Goal: Task Accomplishment & Management: Manage account settings

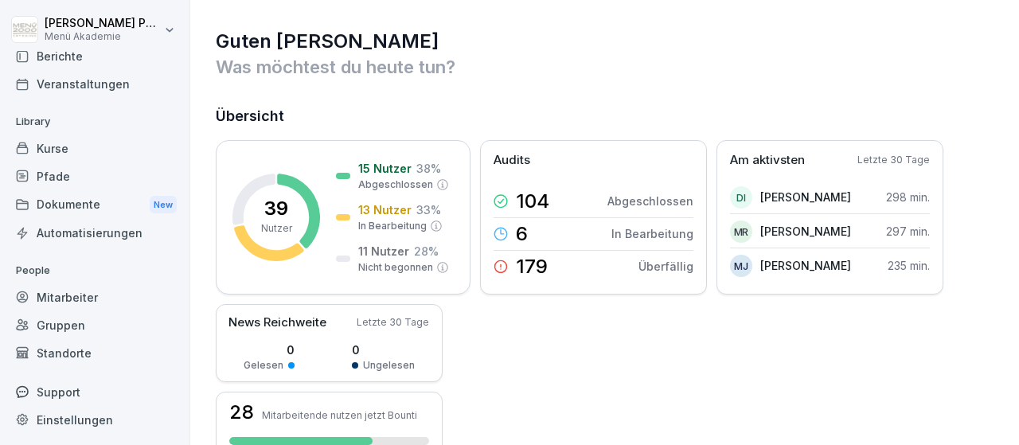
scroll to position [93, 0]
click at [96, 354] on div "Standorte" at bounding box center [95, 352] width 174 height 28
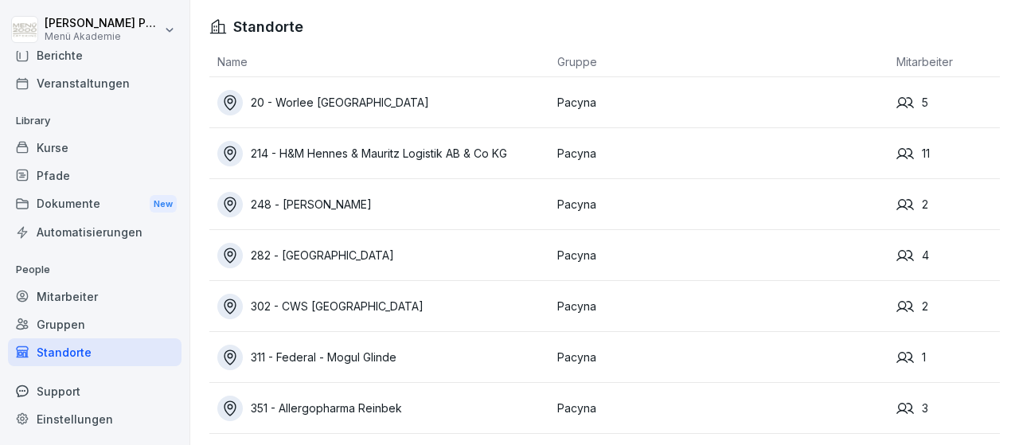
click at [334, 109] on div "20 - Worlee [GEOGRAPHIC_DATA]" at bounding box center [383, 102] width 332 height 25
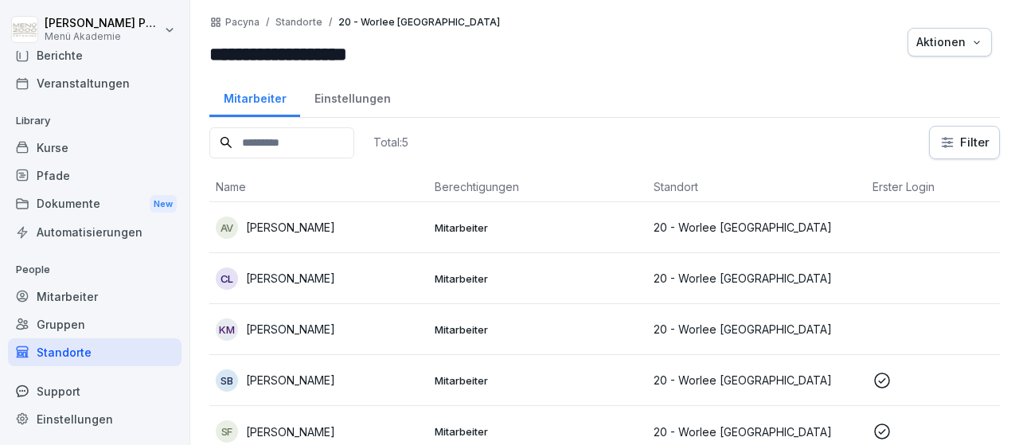
click at [310, 278] on p "[PERSON_NAME]" at bounding box center [290, 278] width 89 height 17
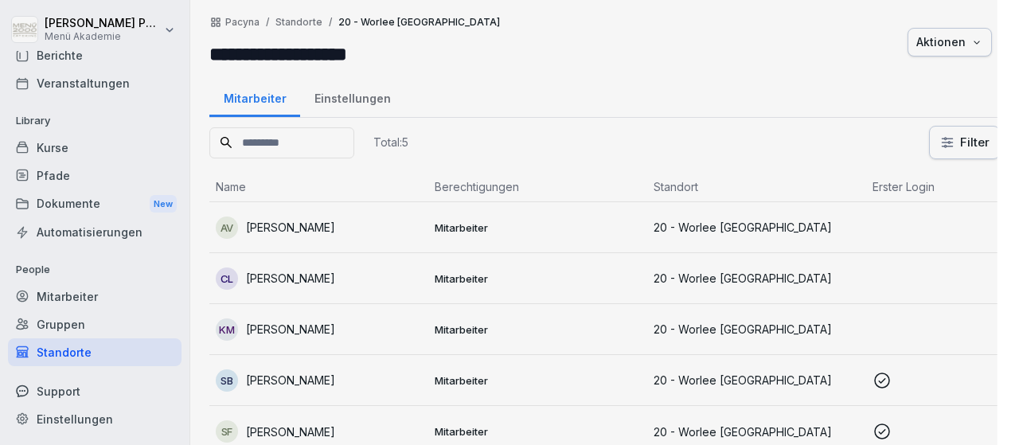
scroll to position [93, 0]
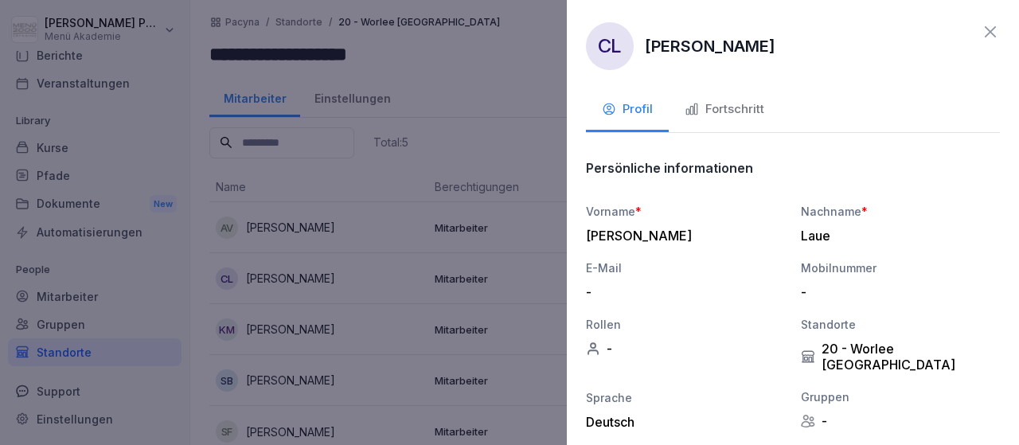
click at [707, 101] on div "Fortschritt" at bounding box center [725, 109] width 80 height 18
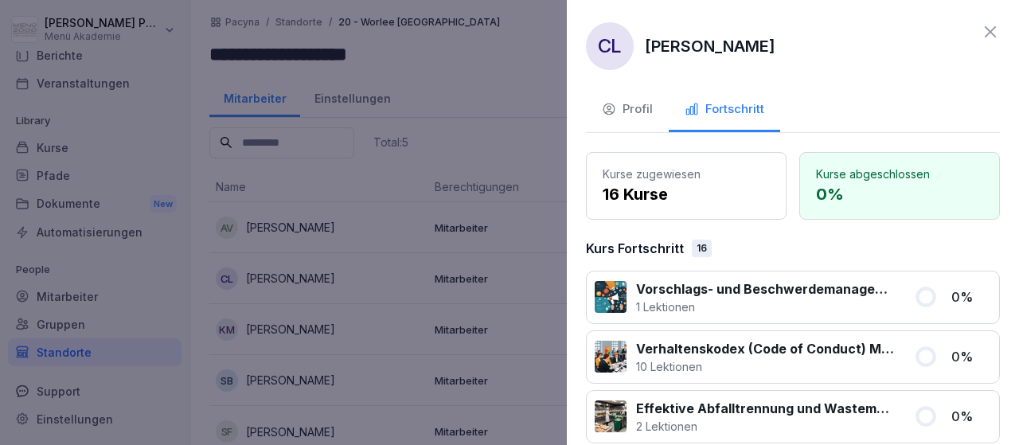
click at [989, 32] on icon at bounding box center [990, 31] width 19 height 19
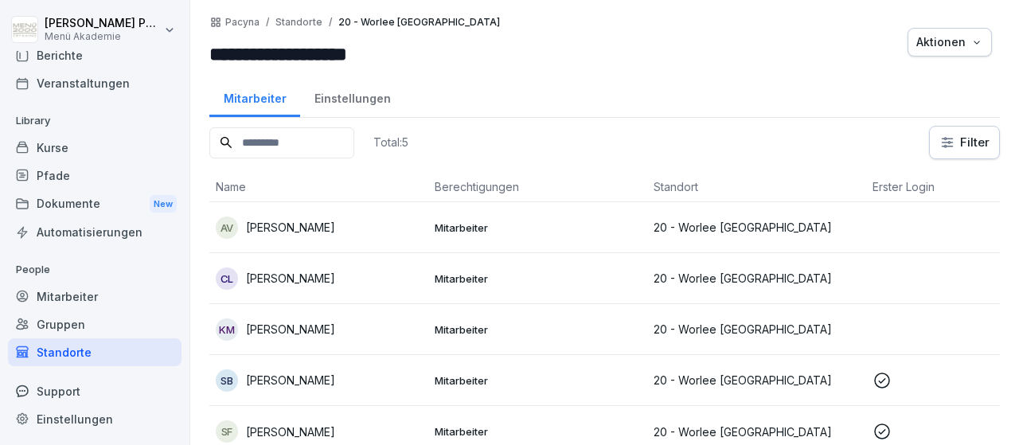
click at [311, 327] on p "[PERSON_NAME]" at bounding box center [290, 329] width 89 height 17
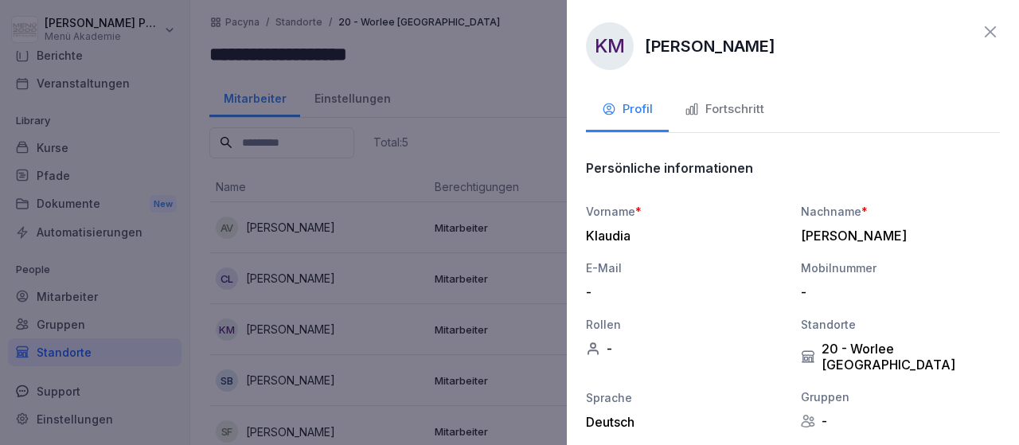
click at [729, 105] on div "Fortschritt" at bounding box center [725, 109] width 80 height 18
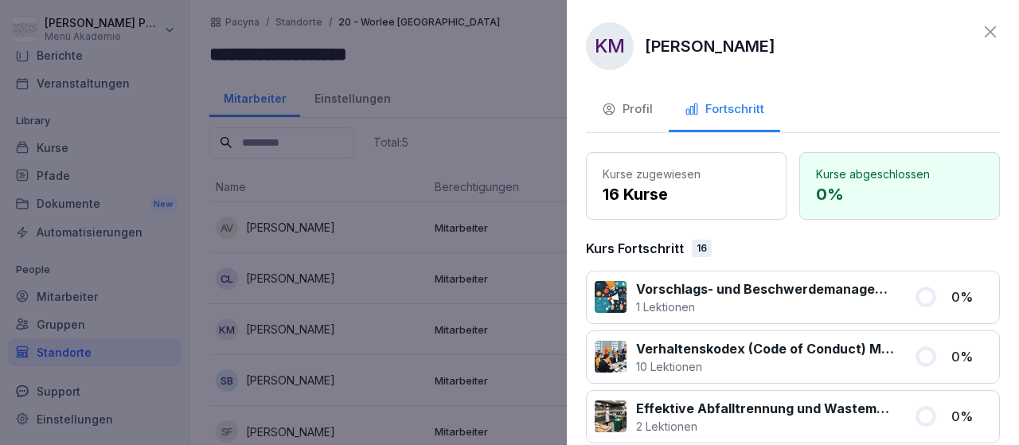
click at [782, 92] on div "Profil Fortschritt" at bounding box center [793, 111] width 414 height 44
click at [986, 29] on icon at bounding box center [990, 31] width 19 height 19
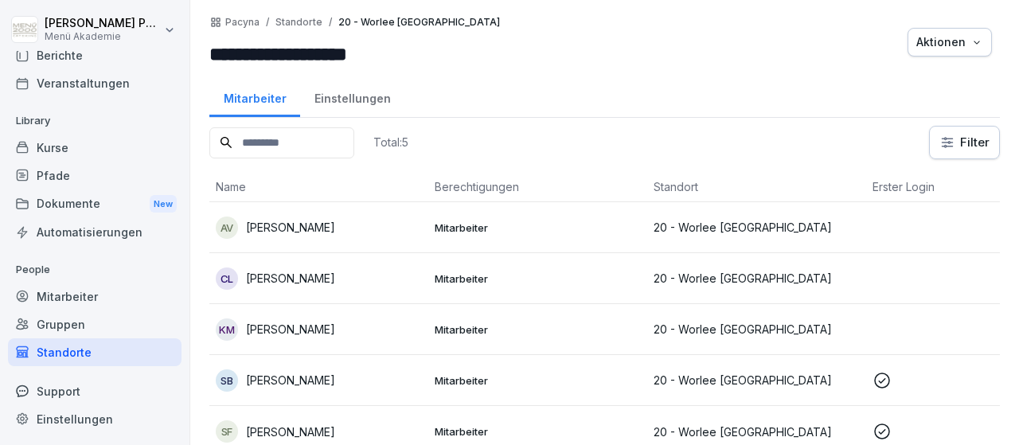
click at [256, 376] on p "[PERSON_NAME]" at bounding box center [290, 380] width 89 height 17
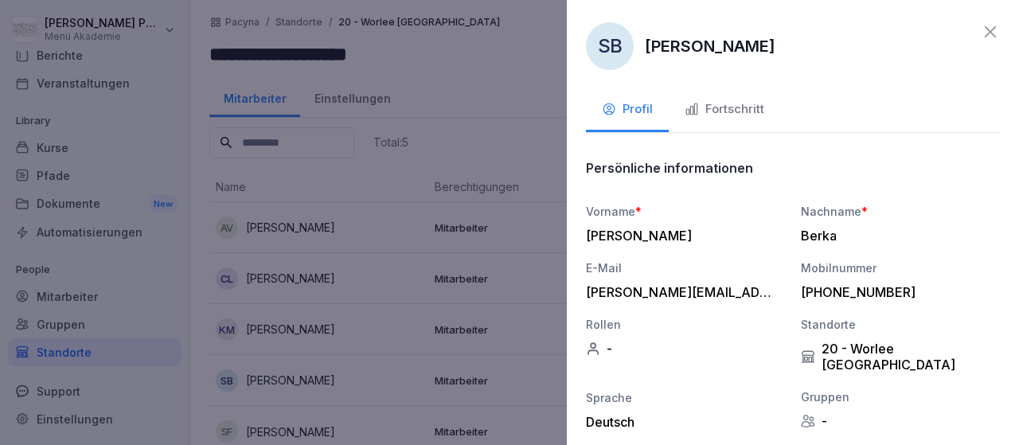
click at [698, 109] on icon "button" at bounding box center [692, 109] width 14 height 14
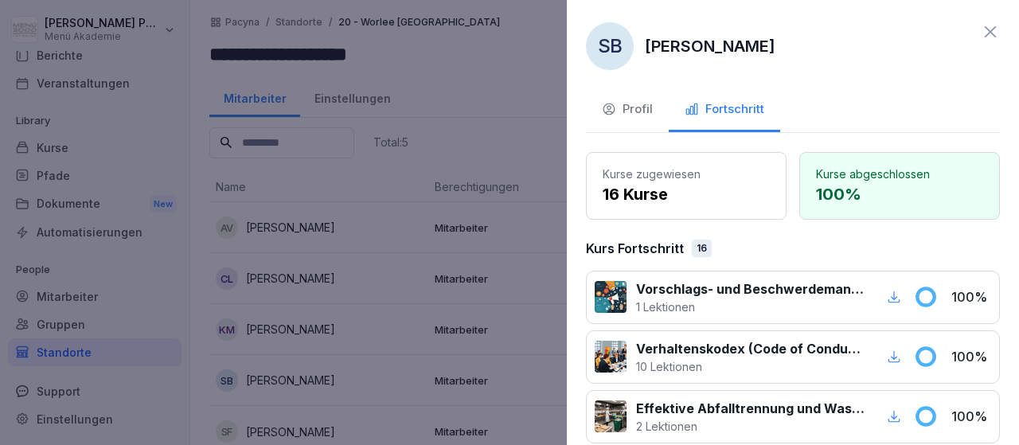
click at [985, 29] on icon at bounding box center [990, 31] width 19 height 19
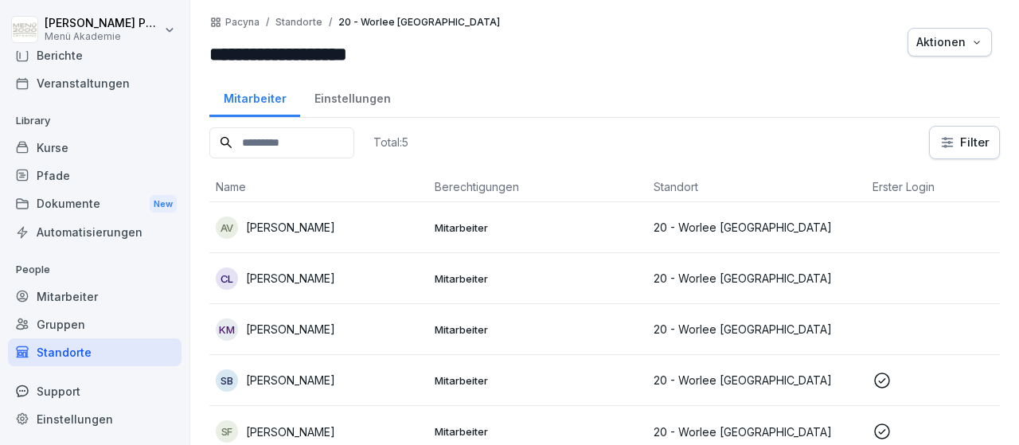
scroll to position [10, 0]
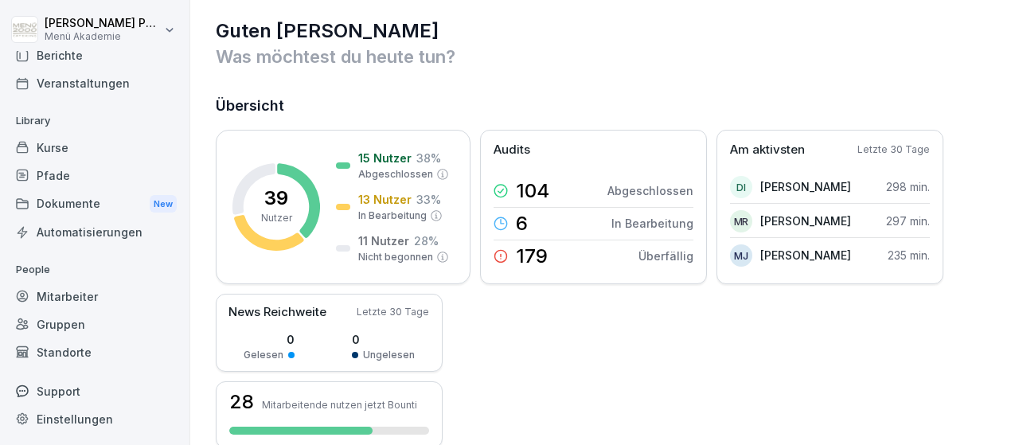
click at [74, 350] on div "Standorte" at bounding box center [95, 352] width 174 height 28
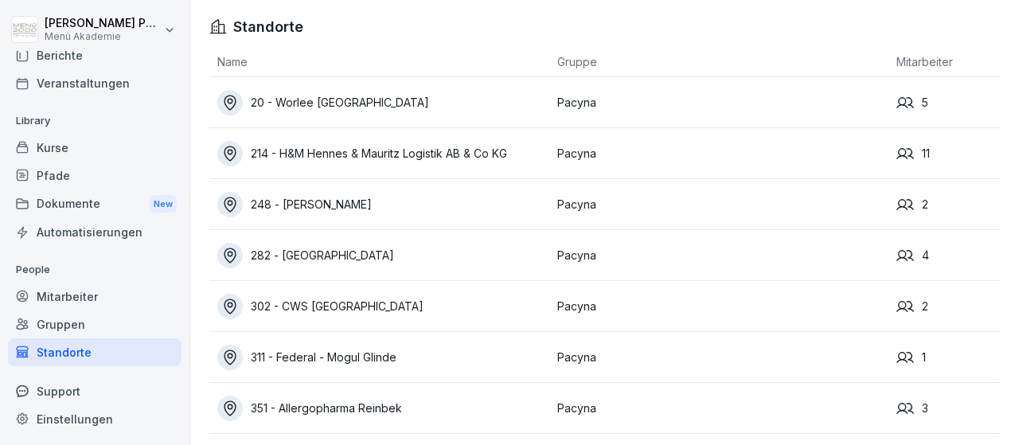
click at [487, 154] on div "214 - H&M Hennes & Mauritz Logistik AB & Co KG" at bounding box center [383, 153] width 332 height 25
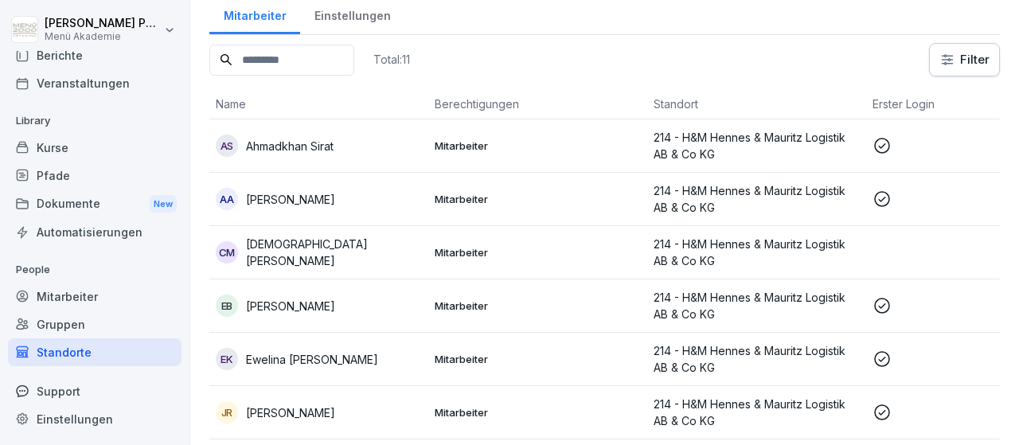
scroll to position [197, 0]
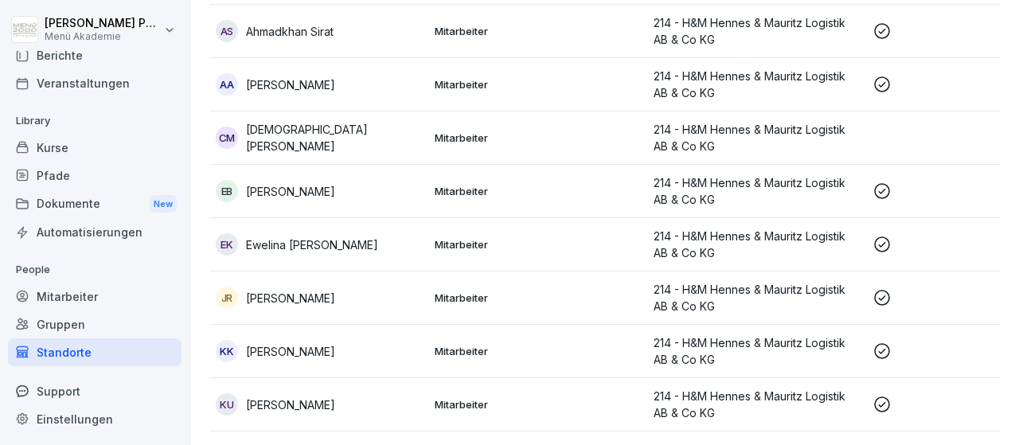
click at [274, 402] on p "[PERSON_NAME]" at bounding box center [290, 405] width 89 height 17
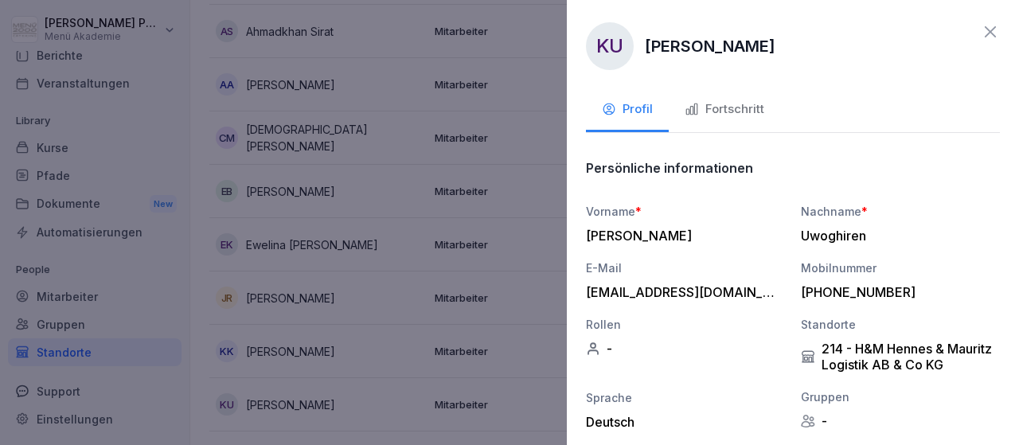
click at [745, 109] on div "Fortschritt" at bounding box center [725, 109] width 80 height 18
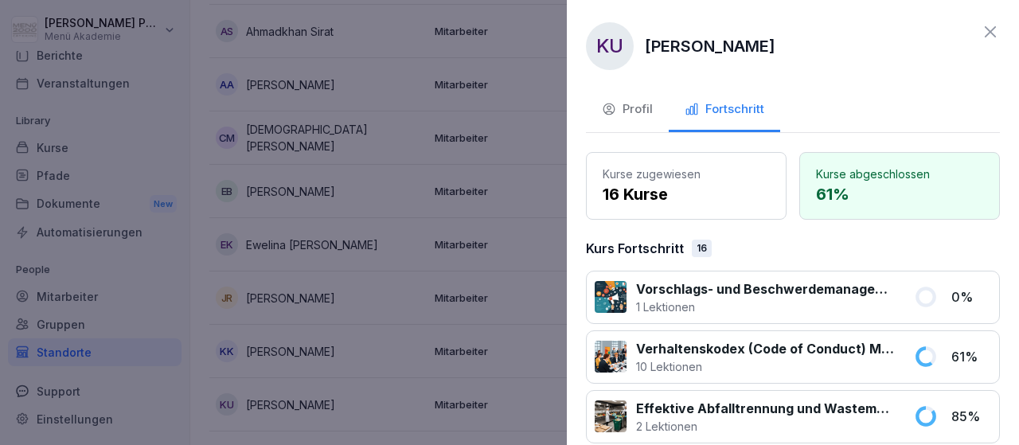
click at [991, 26] on icon at bounding box center [990, 31] width 19 height 19
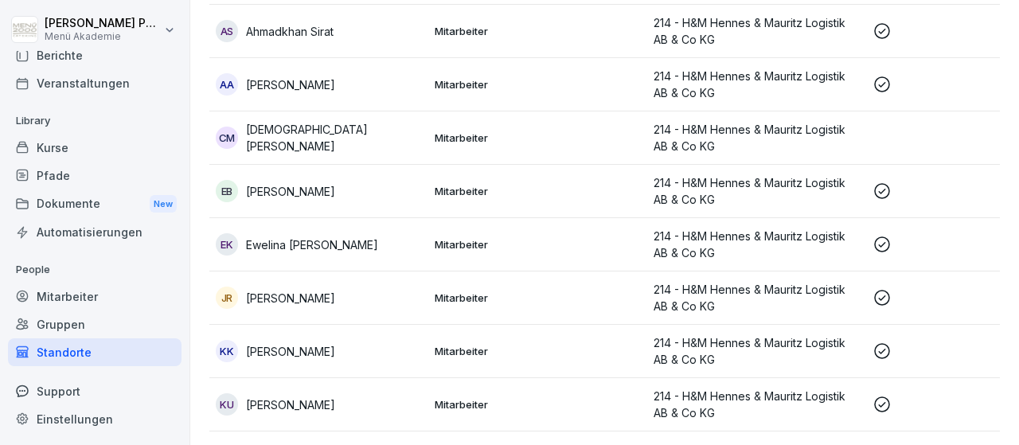
scroll to position [0, 0]
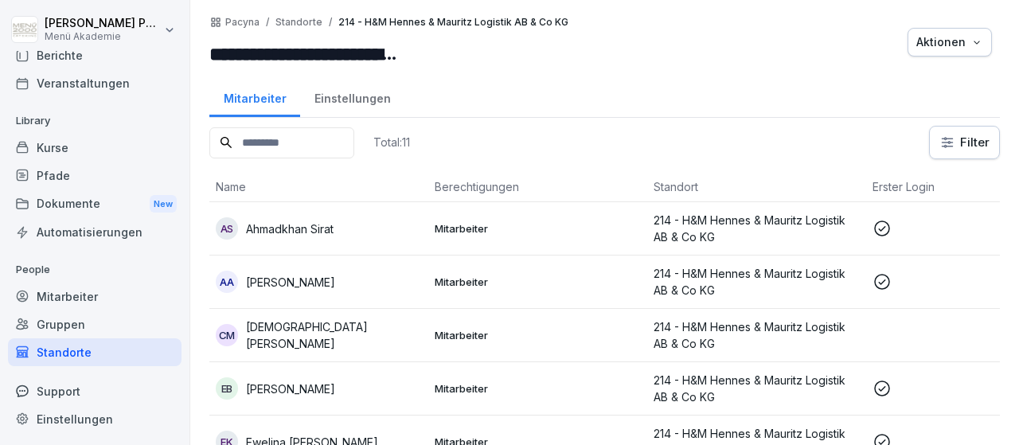
click at [305, 225] on p "Ahmadkhan Sirat" at bounding box center [290, 229] width 88 height 17
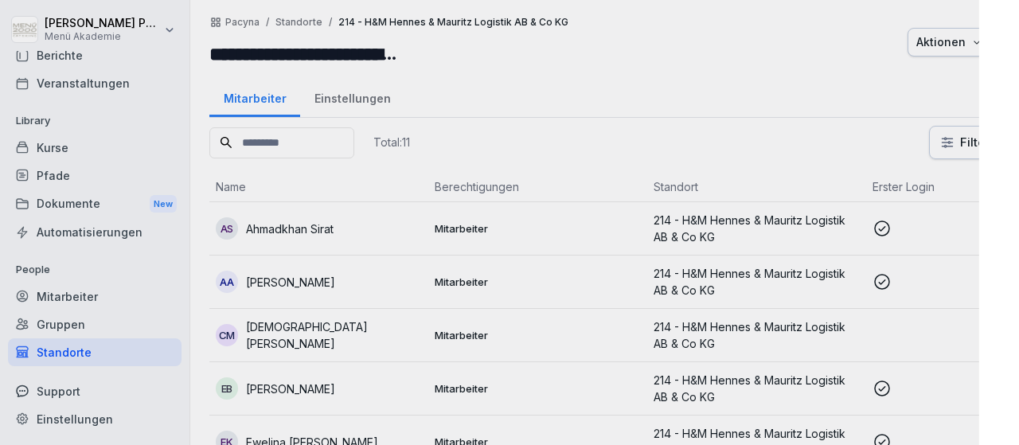
scroll to position [93, 0]
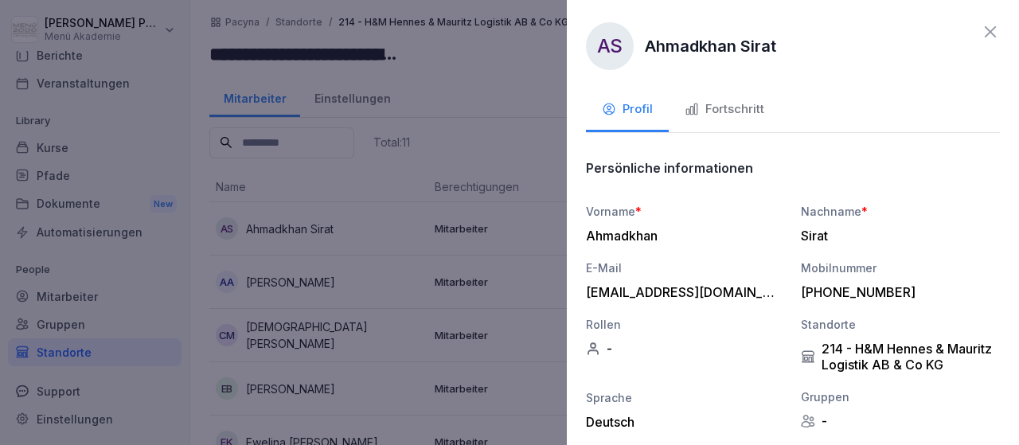
click at [706, 115] on div "Fortschritt" at bounding box center [725, 109] width 80 height 18
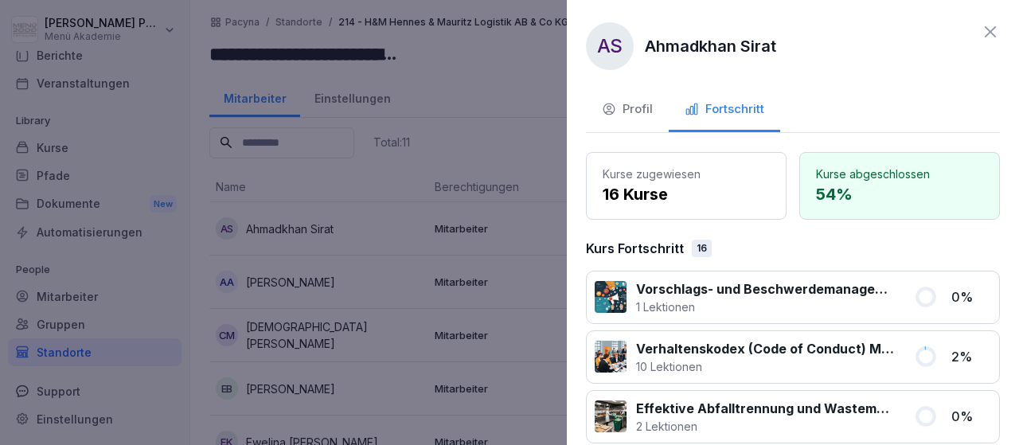
click at [990, 35] on icon at bounding box center [990, 31] width 19 height 19
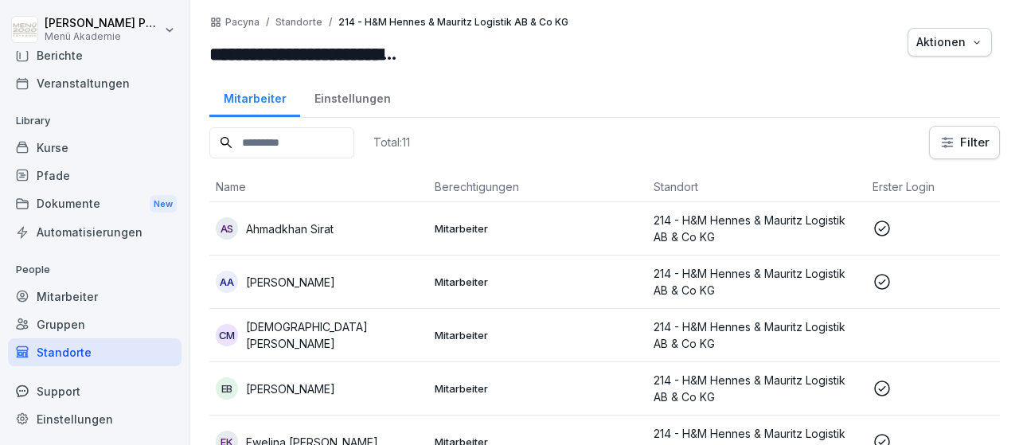
click at [768, 188] on th "Standort" at bounding box center [756, 187] width 219 height 30
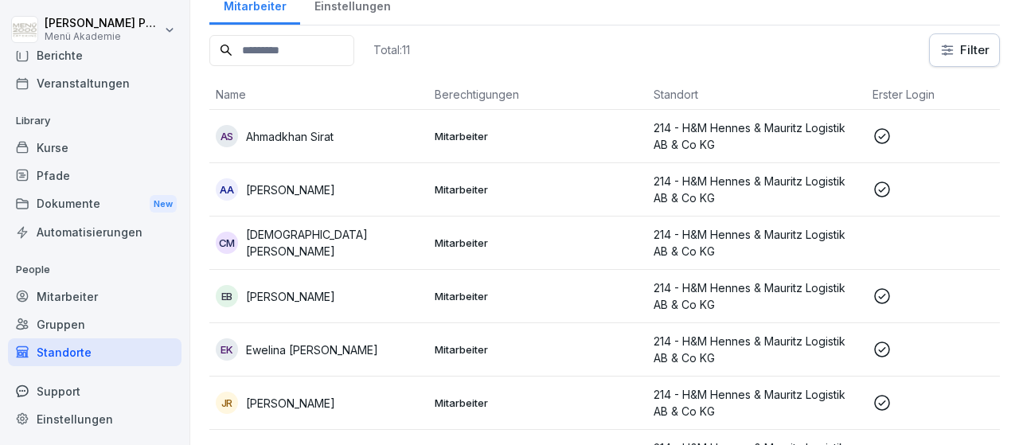
click at [335, 293] on p "[PERSON_NAME]" at bounding box center [290, 296] width 89 height 17
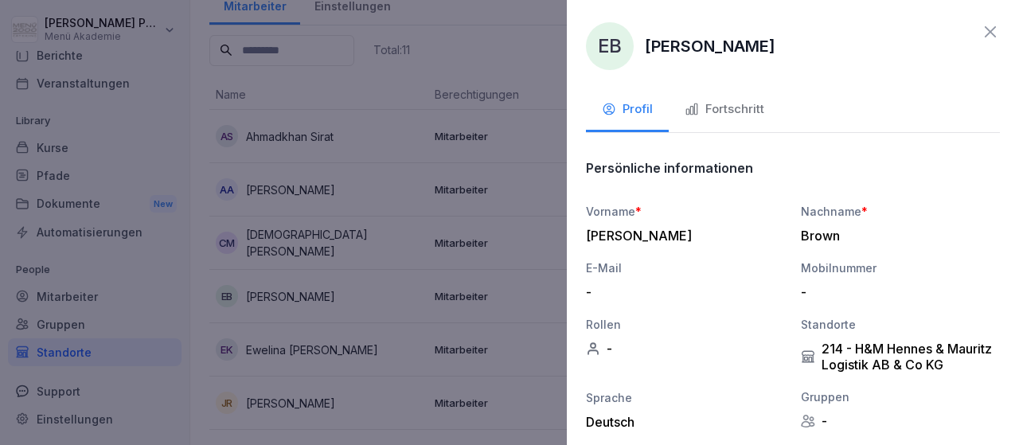
click at [727, 103] on div "Fortschritt" at bounding box center [725, 109] width 80 height 18
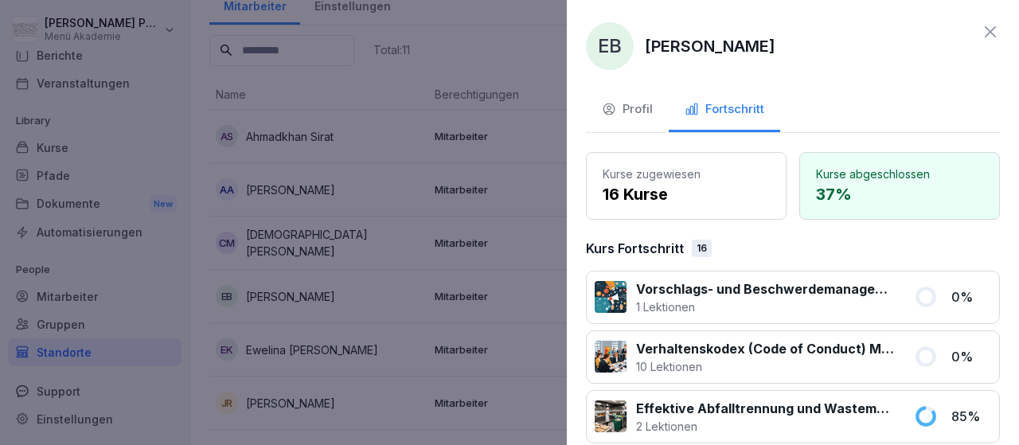
click at [996, 36] on icon at bounding box center [990, 31] width 19 height 19
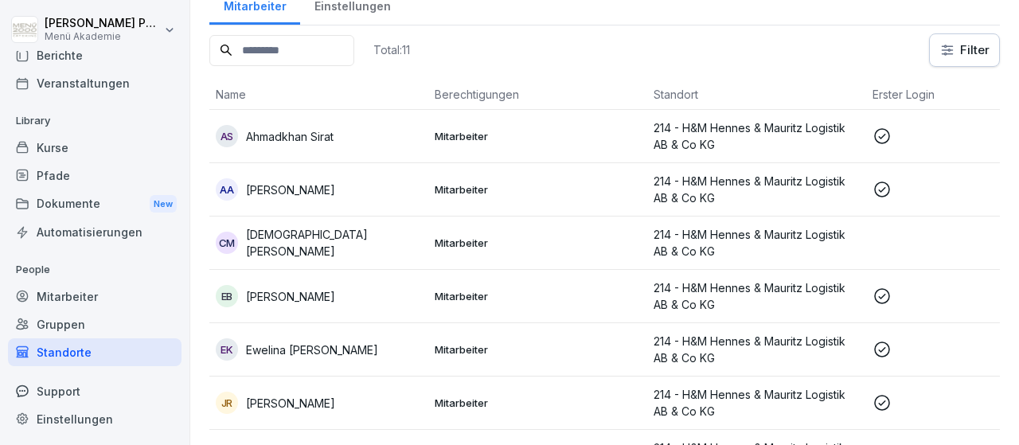
click at [265, 401] on p "[PERSON_NAME]" at bounding box center [290, 403] width 89 height 17
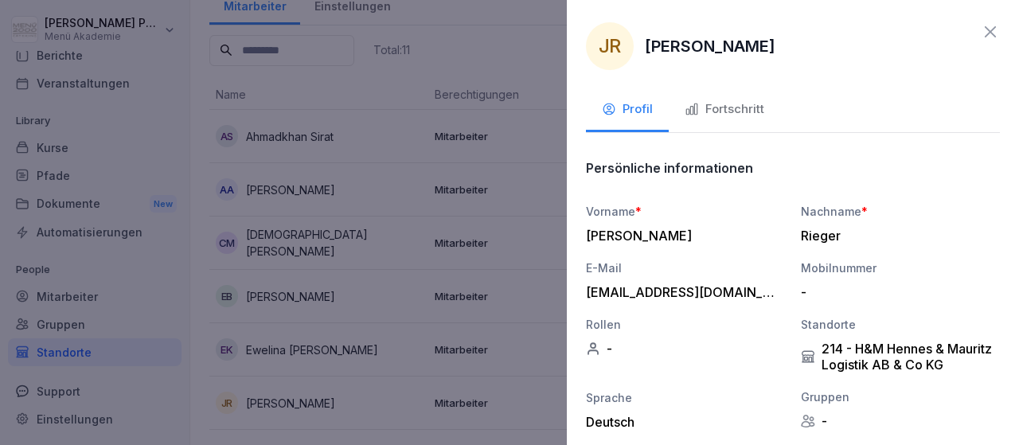
click at [716, 110] on div "Fortschritt" at bounding box center [725, 109] width 80 height 18
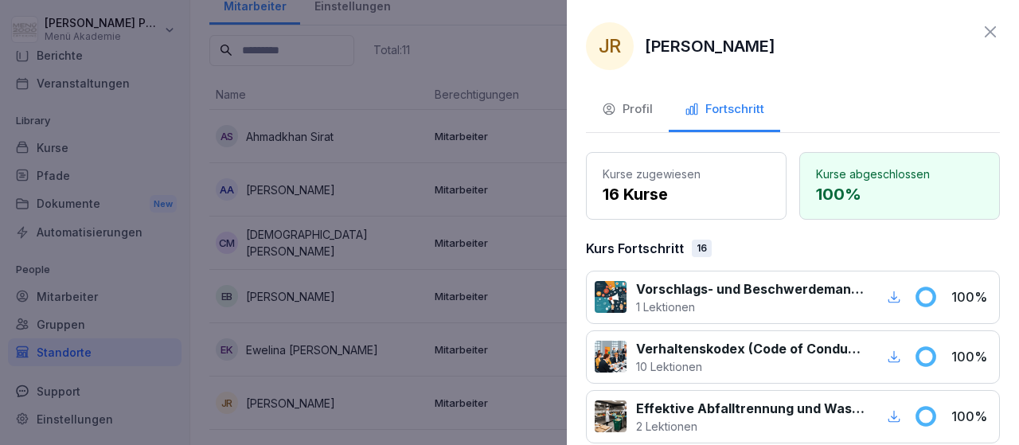
click at [983, 24] on icon at bounding box center [990, 31] width 19 height 19
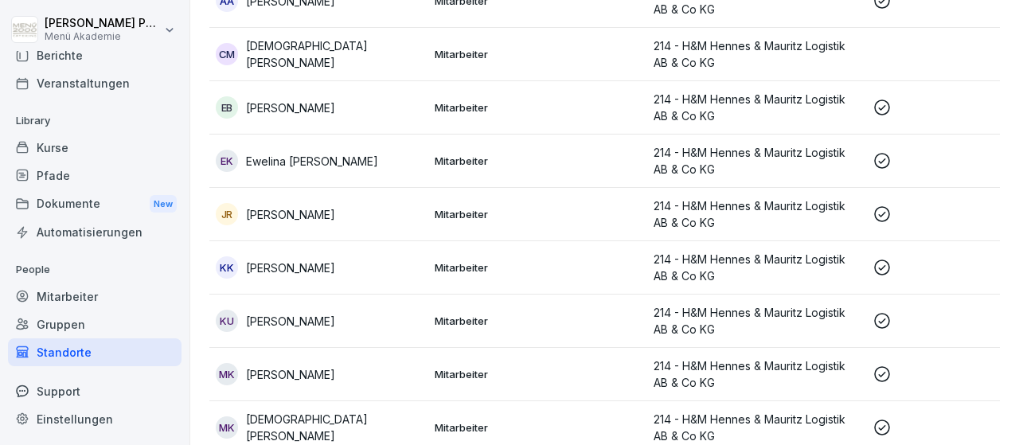
scroll to position [310, 0]
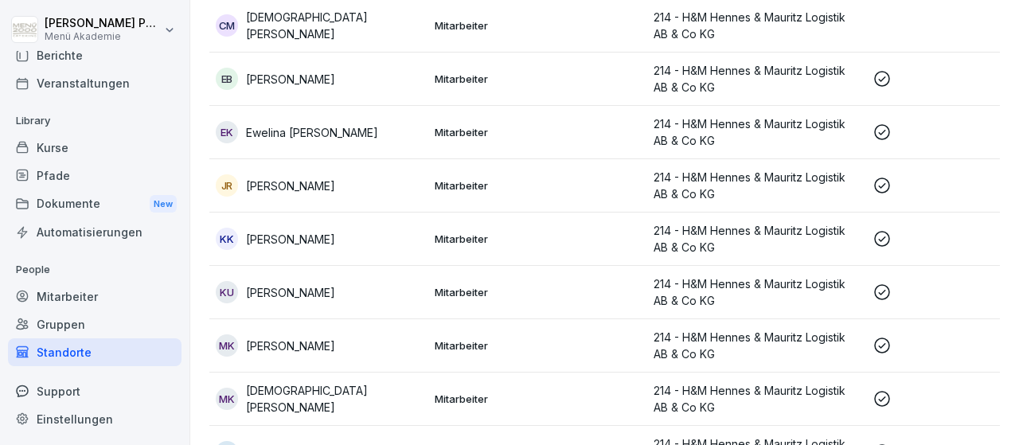
click at [275, 288] on p "[PERSON_NAME]" at bounding box center [290, 292] width 89 height 17
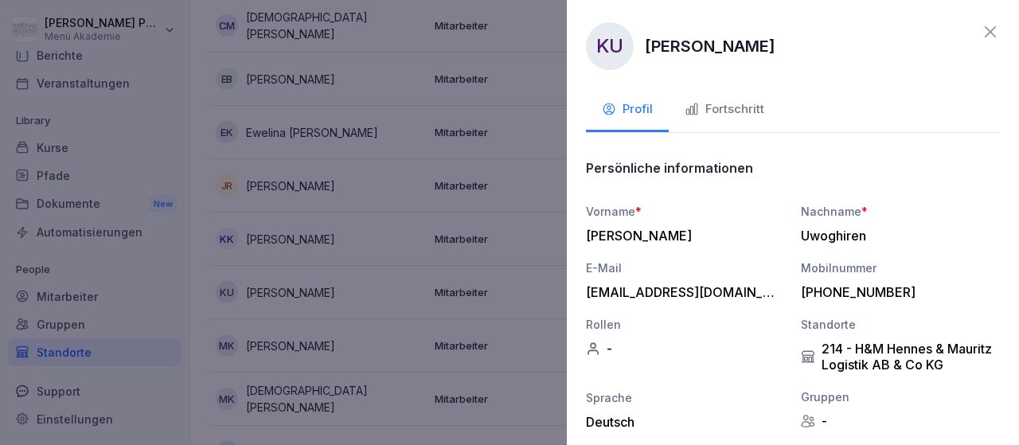
click at [705, 100] on button "Fortschritt" at bounding box center [724, 110] width 111 height 43
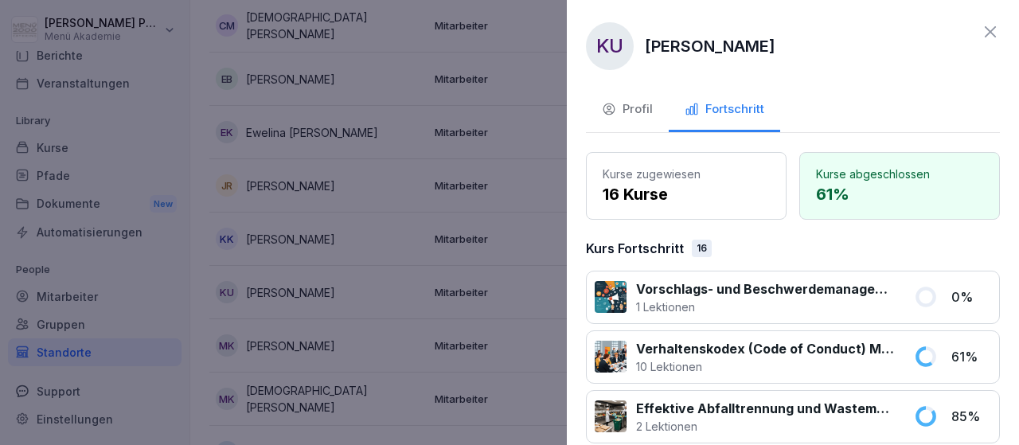
click at [992, 26] on icon at bounding box center [990, 31] width 19 height 19
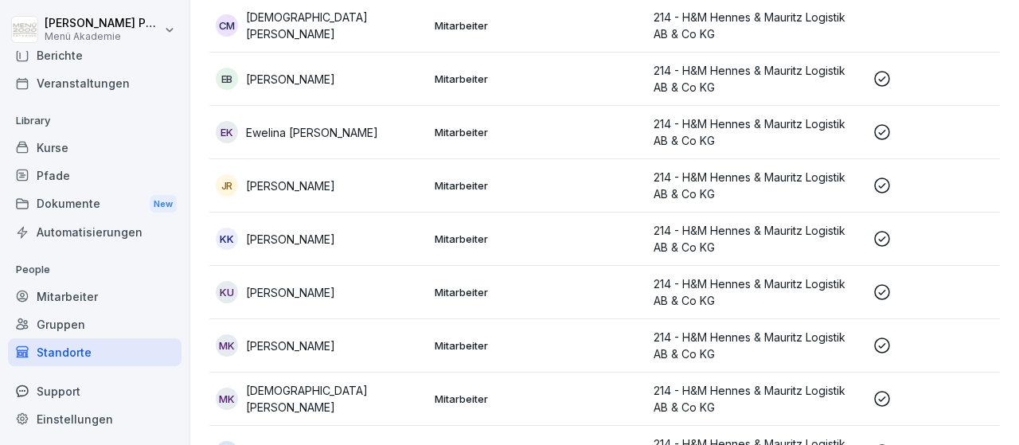
click at [485, 403] on p "Mitarbeiter" at bounding box center [538, 399] width 206 height 14
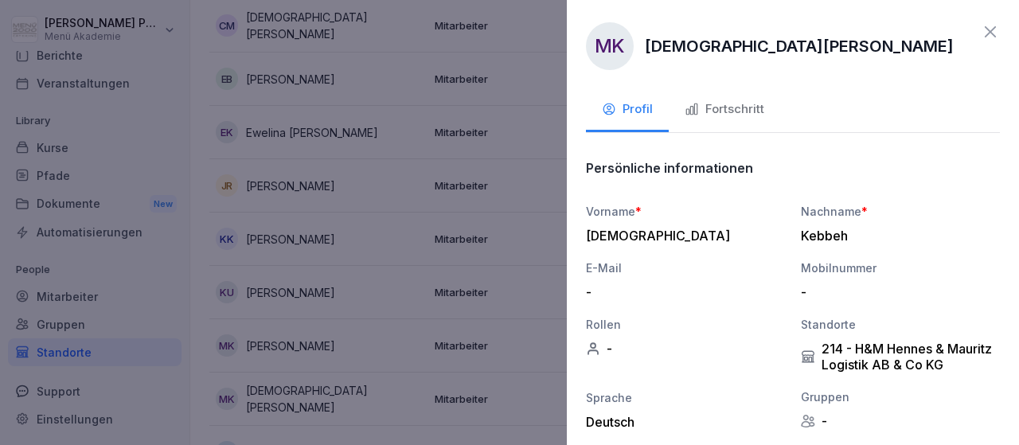
click at [729, 108] on div "Fortschritt" at bounding box center [725, 109] width 80 height 18
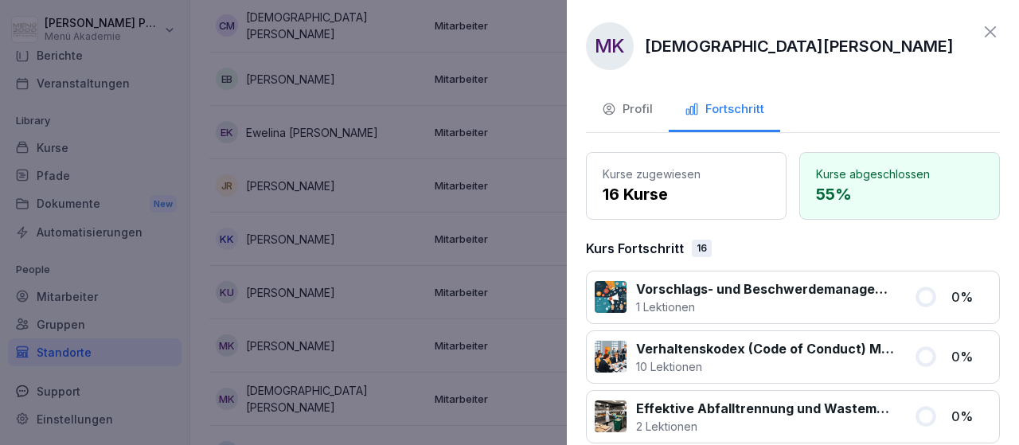
click at [987, 32] on icon at bounding box center [990, 31] width 19 height 19
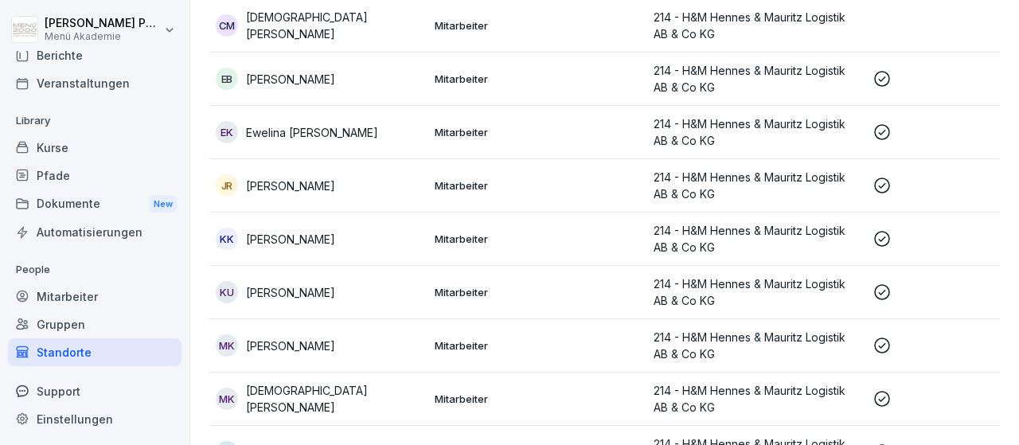
click at [48, 354] on div "Standorte" at bounding box center [95, 352] width 174 height 28
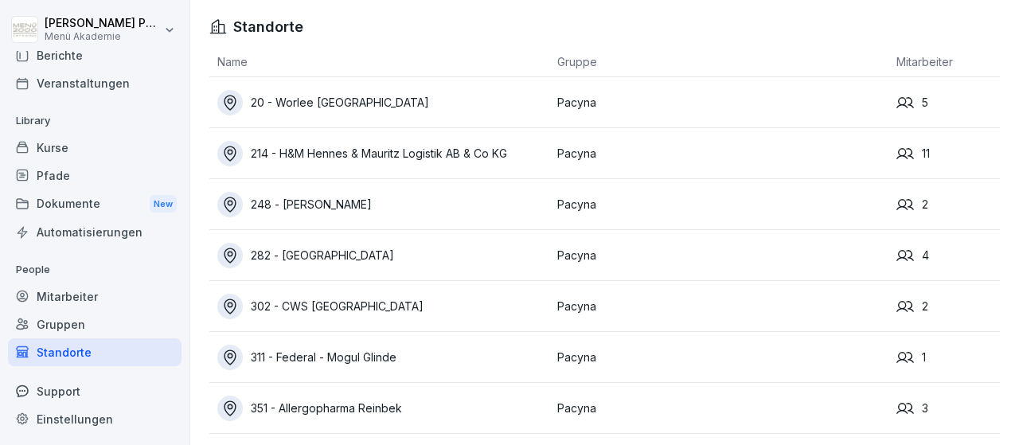
click at [332, 198] on div "248 - [PERSON_NAME]" at bounding box center [383, 204] width 332 height 25
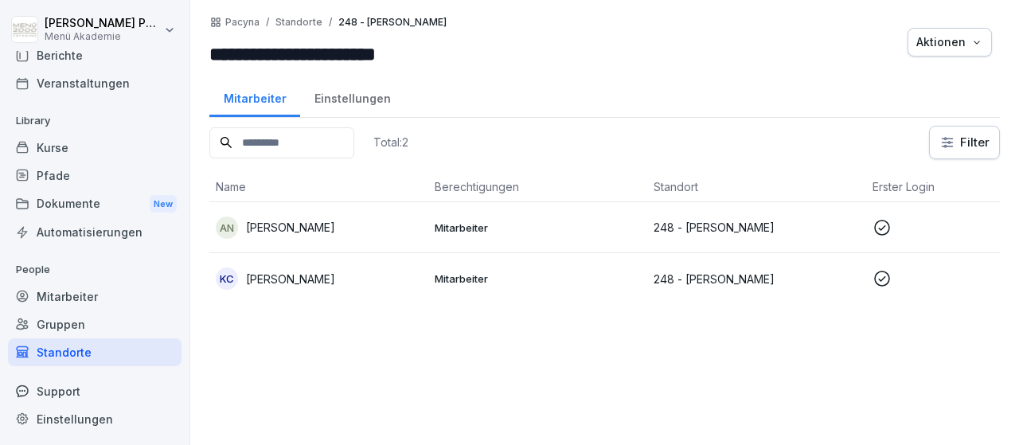
click at [332, 198] on th "Name" at bounding box center [318, 187] width 219 height 30
click at [340, 227] on div "AN Amna Al Naser" at bounding box center [319, 228] width 206 height 22
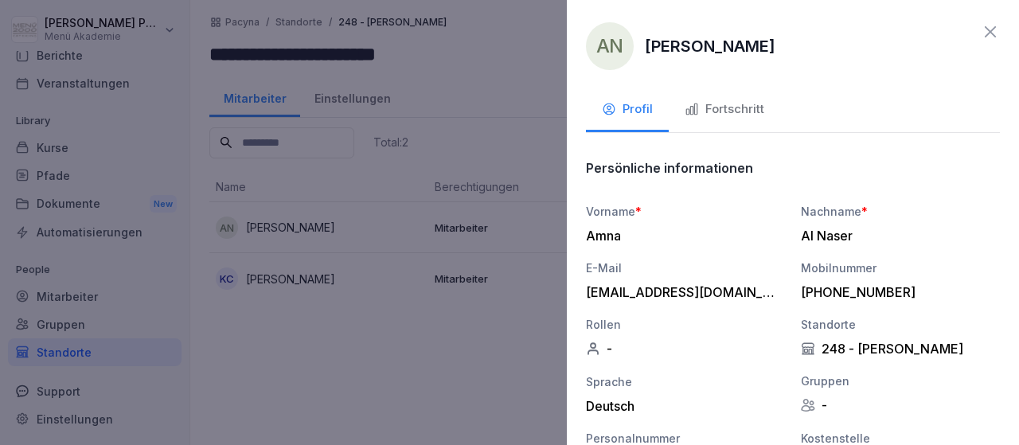
click at [704, 111] on div "Fortschritt" at bounding box center [725, 109] width 80 height 18
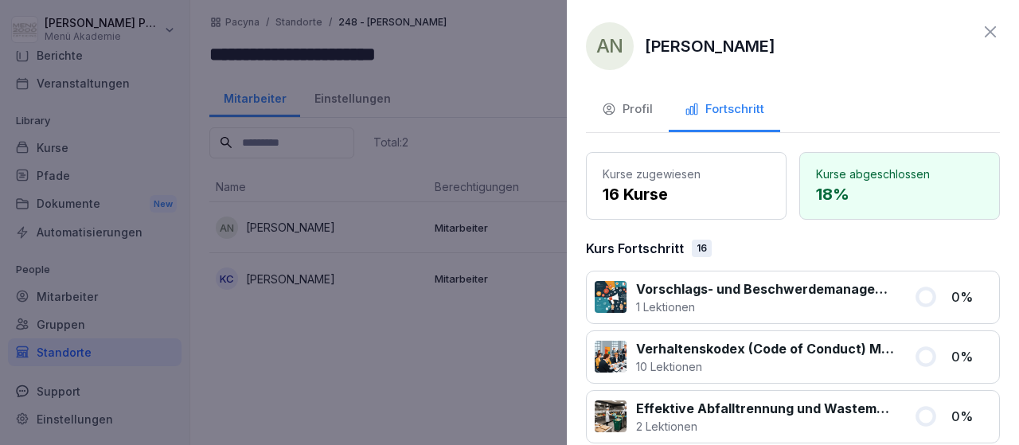
click at [991, 31] on icon at bounding box center [990, 31] width 11 height 11
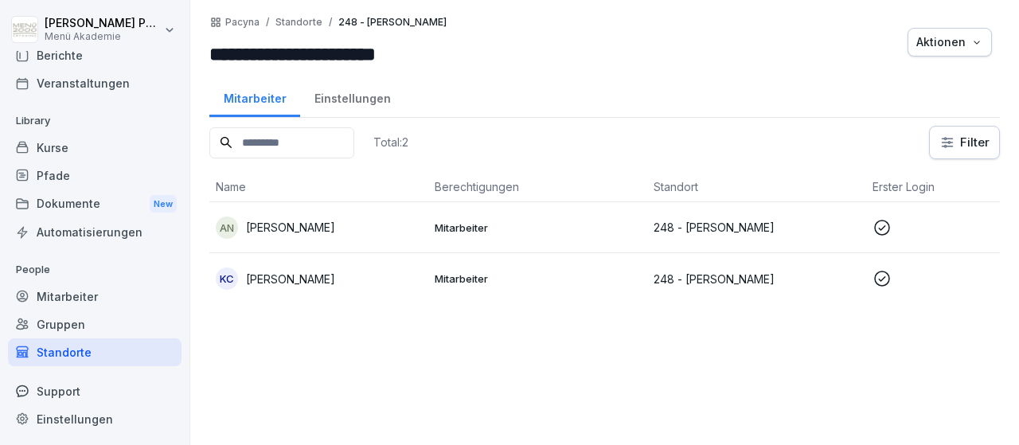
click at [475, 286] on td "Mitarbeiter" at bounding box center [537, 278] width 219 height 51
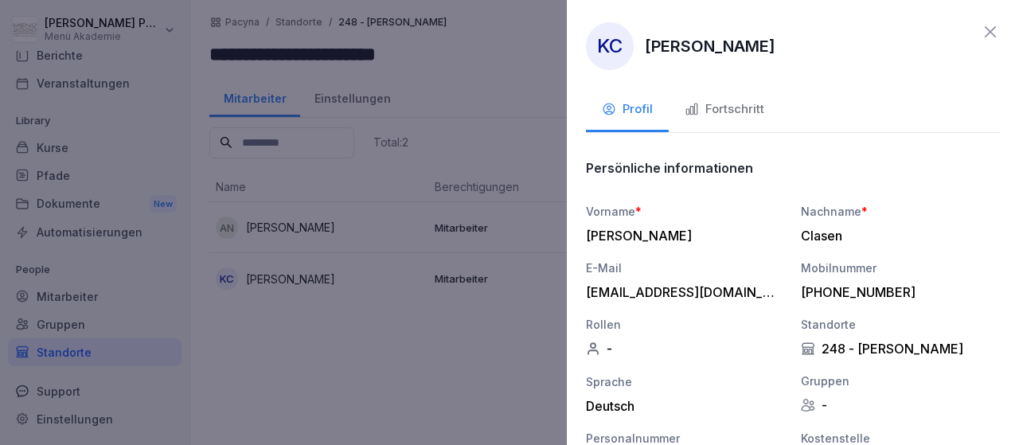
click at [747, 102] on div "Fortschritt" at bounding box center [725, 109] width 80 height 18
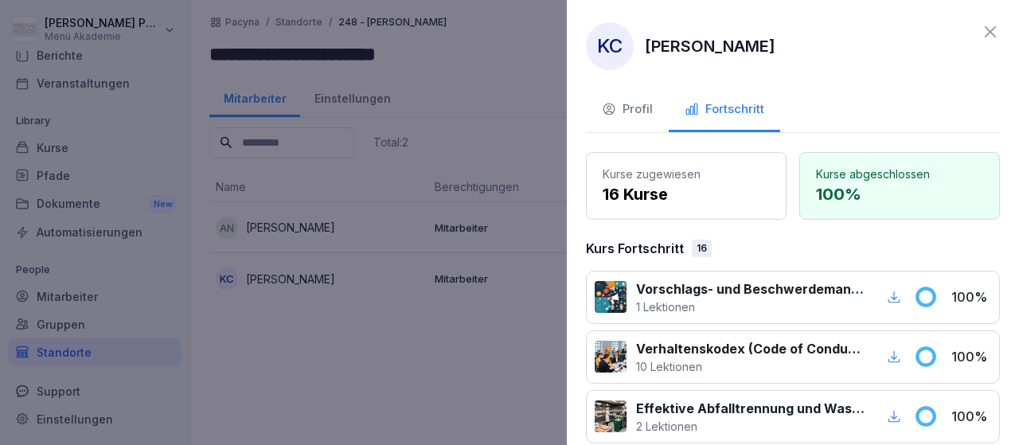
click at [991, 33] on icon at bounding box center [990, 31] width 19 height 19
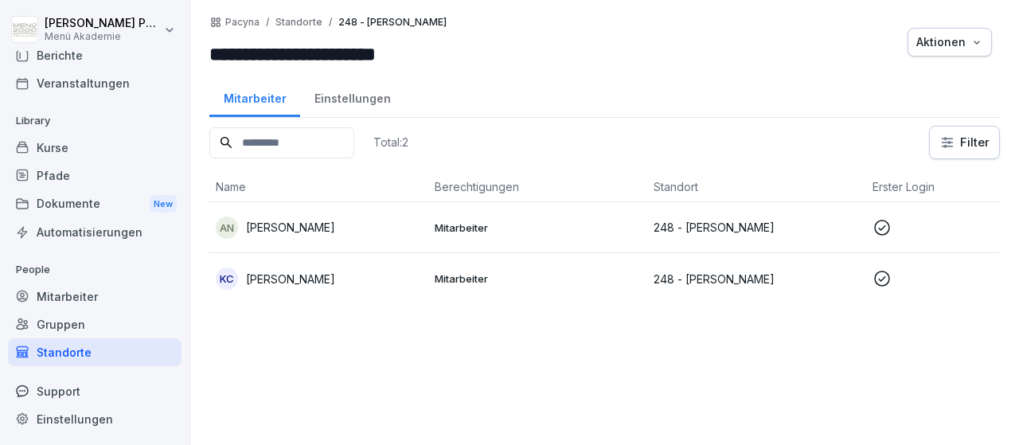
click at [42, 358] on div "Standorte" at bounding box center [95, 352] width 174 height 28
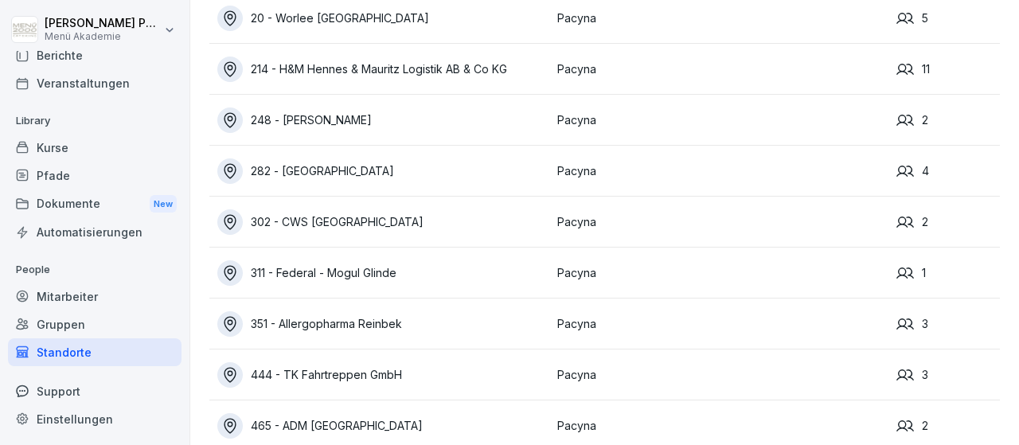
scroll to position [93, 0]
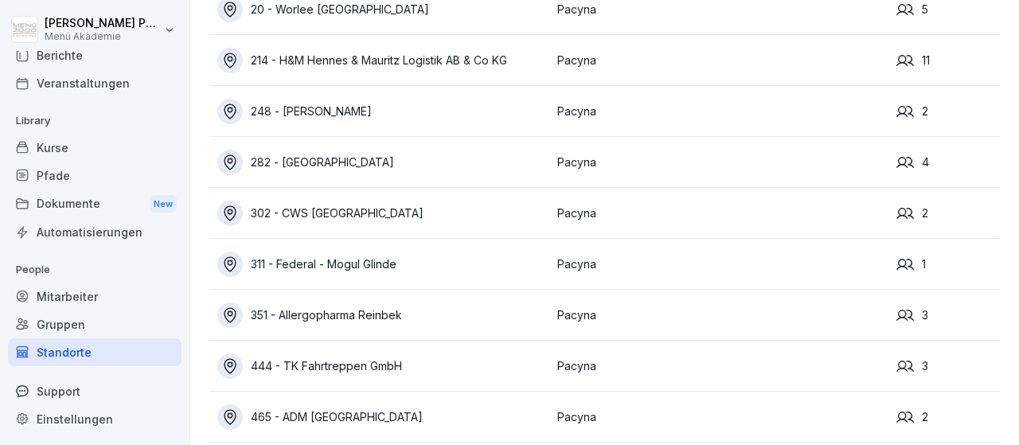
click at [334, 162] on div "282 - [GEOGRAPHIC_DATA]" at bounding box center [383, 162] width 332 height 25
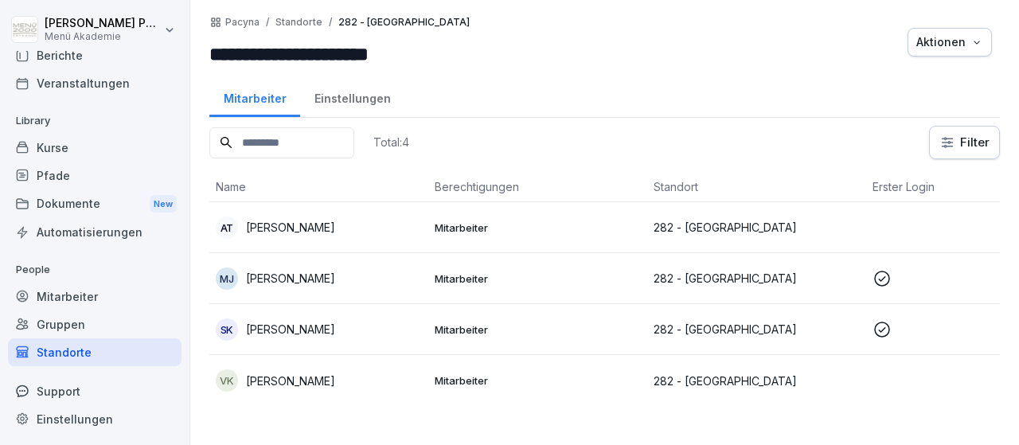
click at [329, 283] on p "[PERSON_NAME]" at bounding box center [290, 278] width 89 height 17
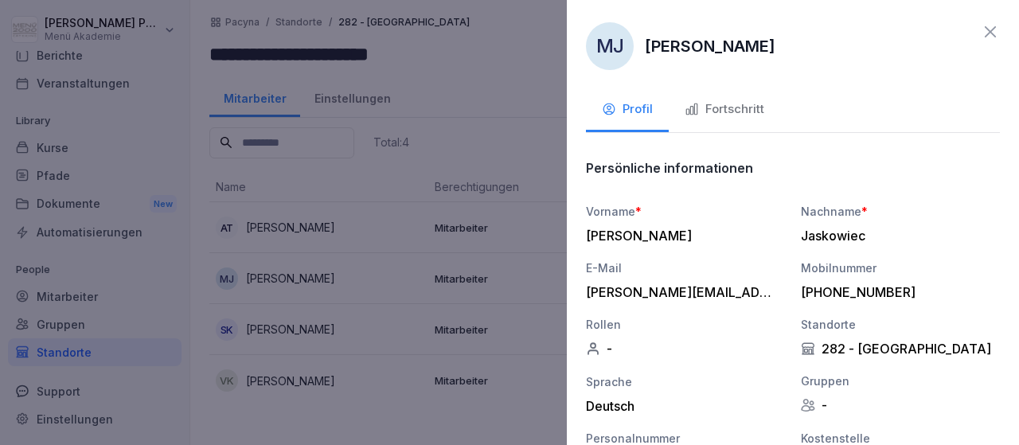
click at [709, 112] on div "Fortschritt" at bounding box center [725, 109] width 80 height 18
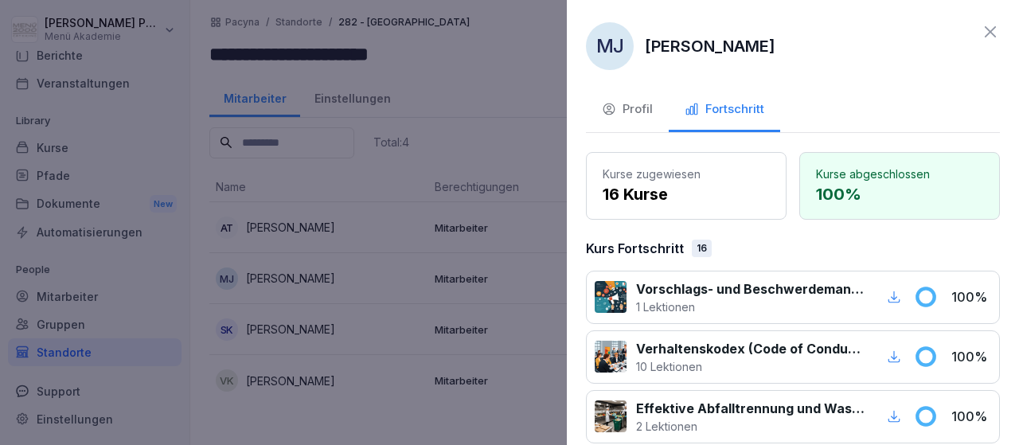
click at [993, 34] on icon at bounding box center [990, 31] width 11 height 11
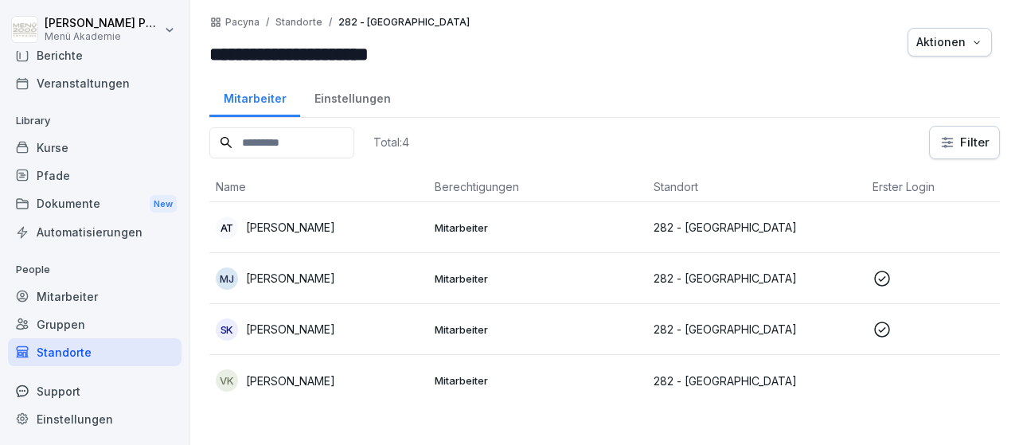
click at [311, 321] on p "[PERSON_NAME]" at bounding box center [290, 329] width 89 height 17
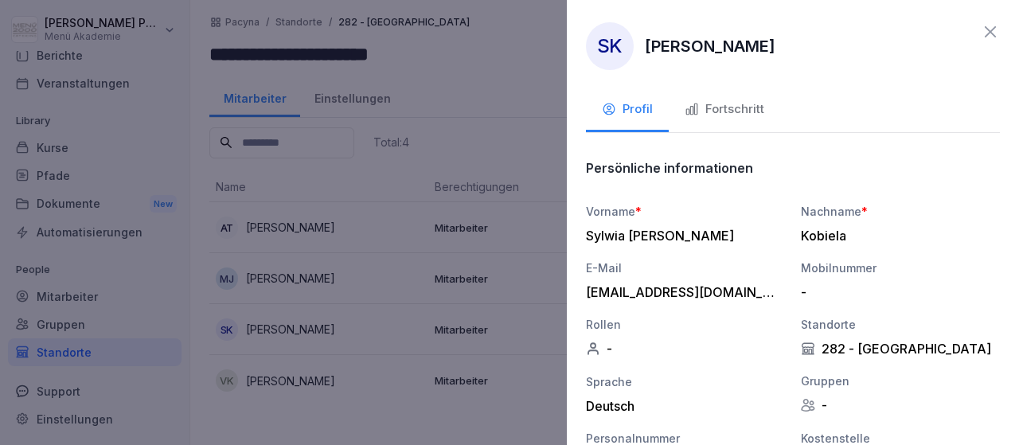
click at [740, 114] on div "Fortschritt" at bounding box center [725, 109] width 80 height 18
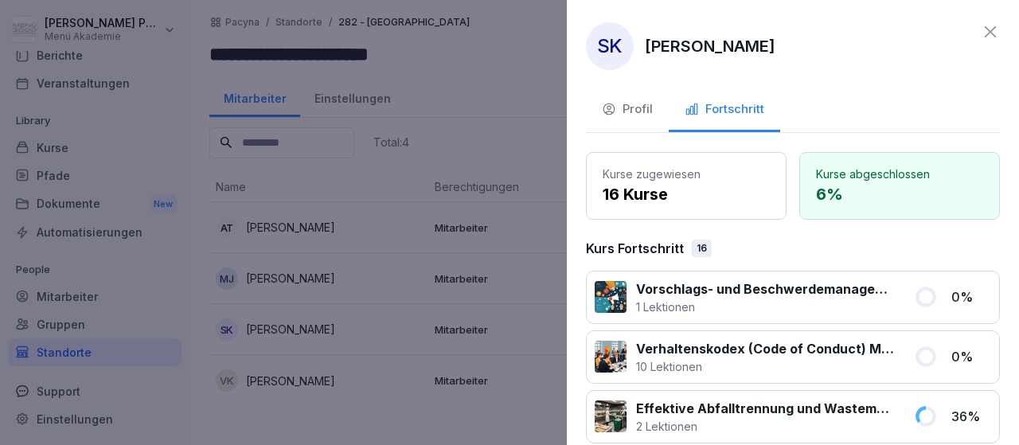
click at [989, 33] on icon at bounding box center [990, 31] width 11 height 11
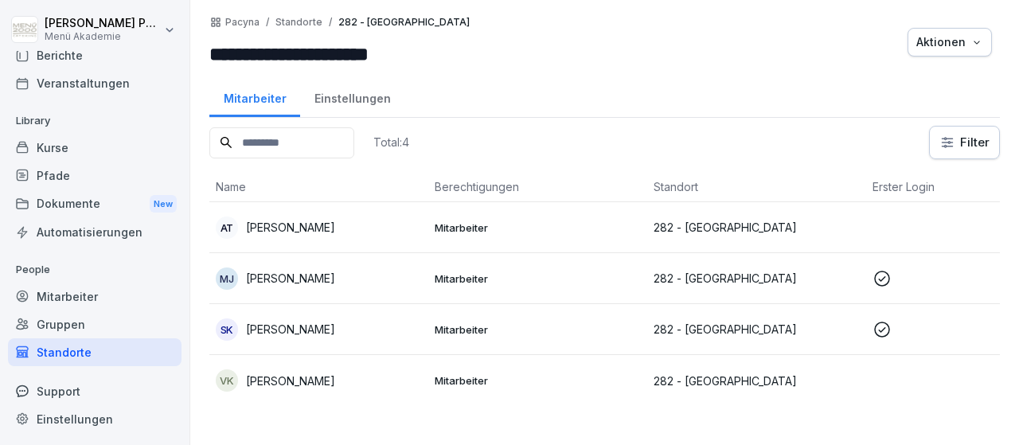
click at [276, 374] on p "[PERSON_NAME]" at bounding box center [290, 381] width 89 height 17
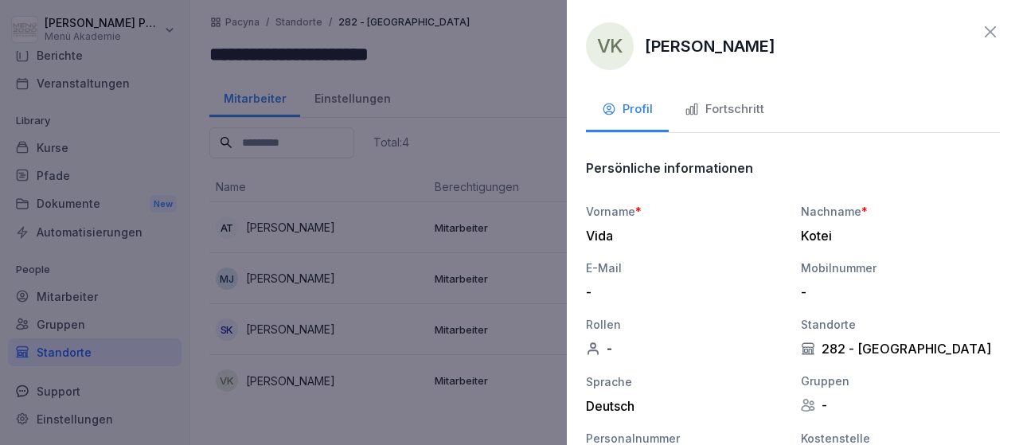
click at [706, 111] on div "Fortschritt" at bounding box center [725, 109] width 80 height 18
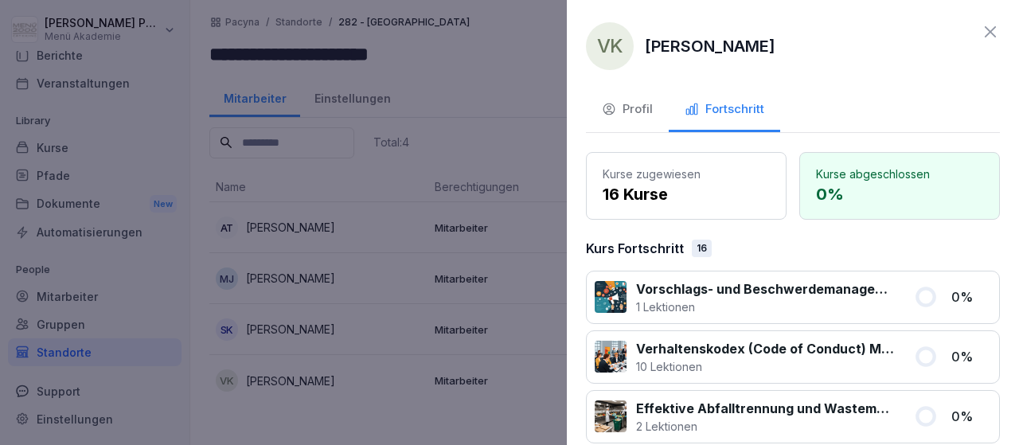
click at [990, 35] on icon at bounding box center [990, 31] width 19 height 19
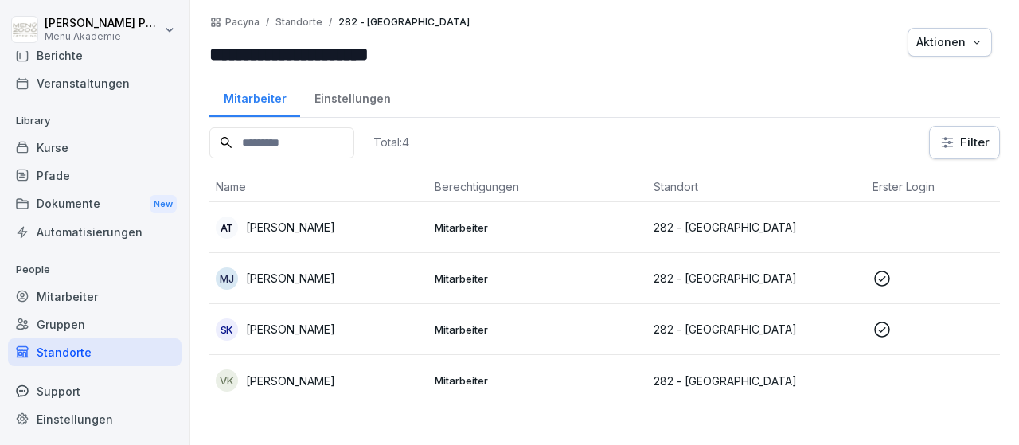
click at [72, 350] on div "Standorte" at bounding box center [95, 352] width 174 height 28
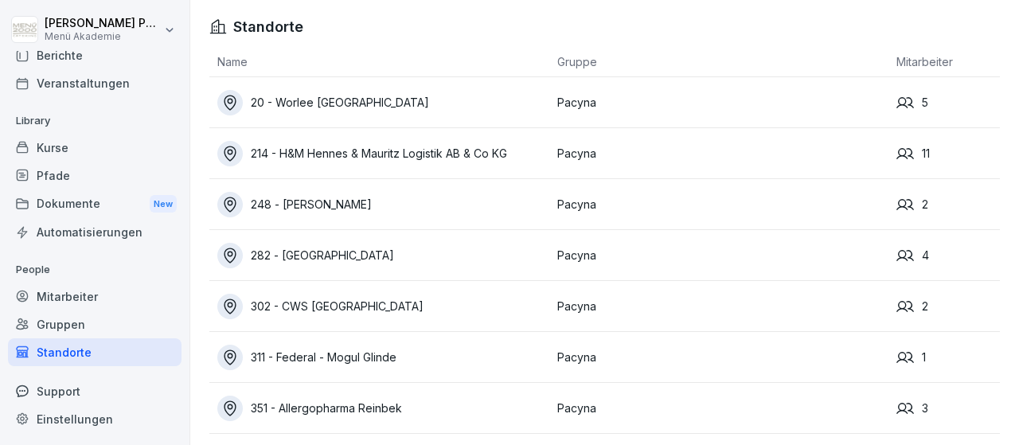
click at [72, 350] on div "Standorte" at bounding box center [95, 352] width 174 height 28
click at [330, 316] on div "302 - CWS [GEOGRAPHIC_DATA]" at bounding box center [383, 306] width 332 height 25
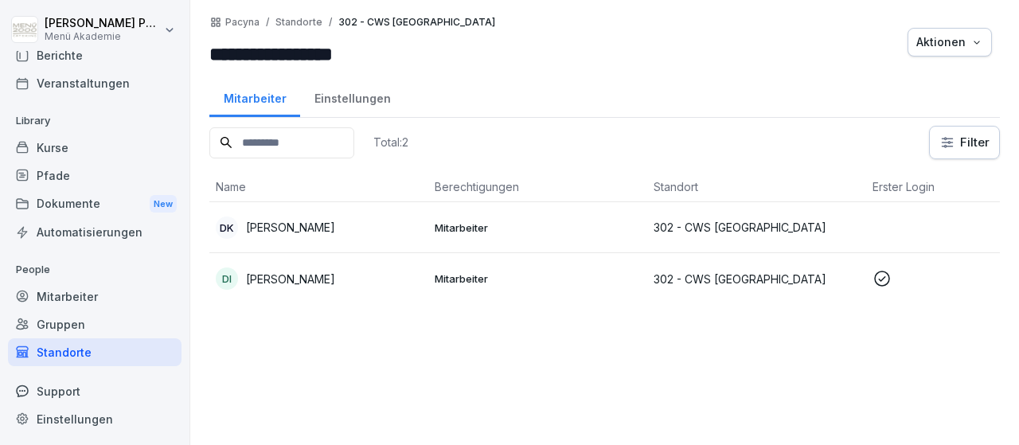
click at [272, 276] on p "[PERSON_NAME]" at bounding box center [290, 279] width 89 height 17
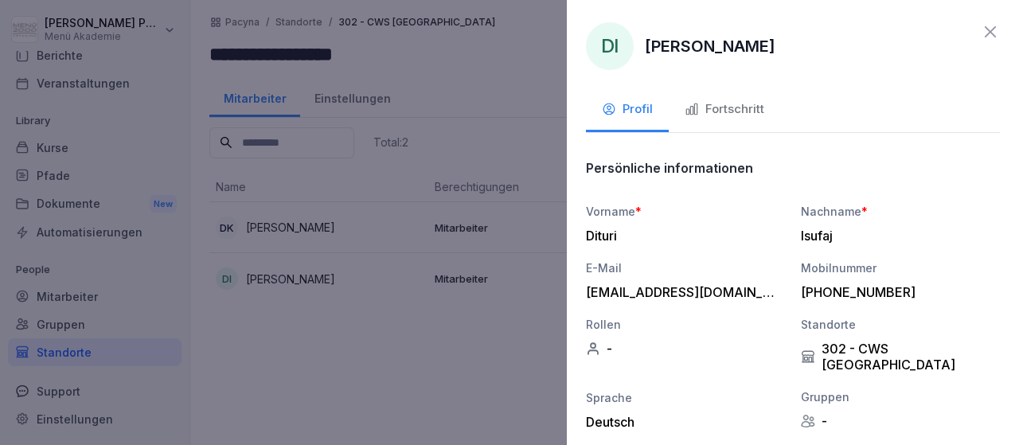
click at [745, 101] on div "Fortschritt" at bounding box center [725, 109] width 80 height 18
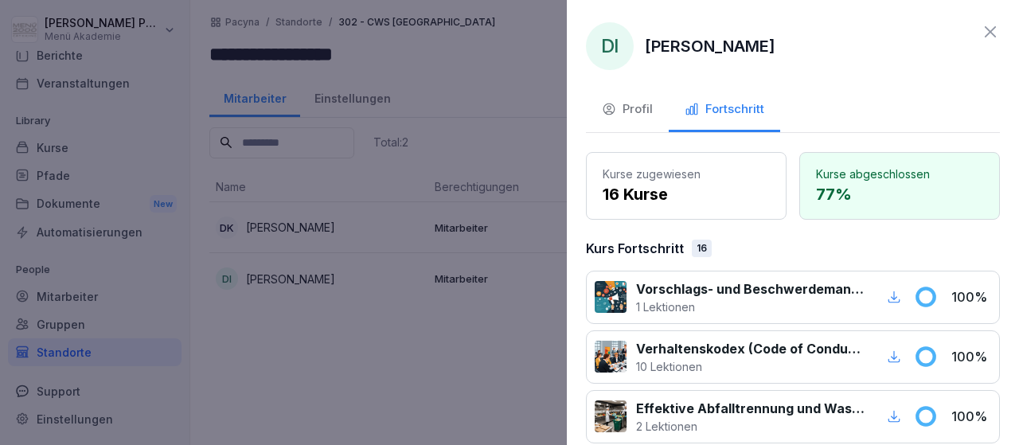
click at [989, 29] on icon at bounding box center [990, 31] width 11 height 11
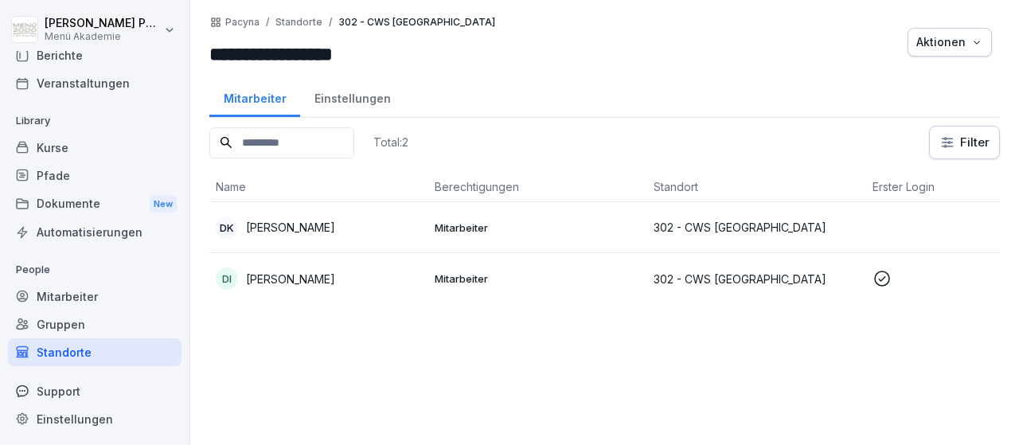
click at [61, 344] on div "Standorte" at bounding box center [95, 352] width 174 height 28
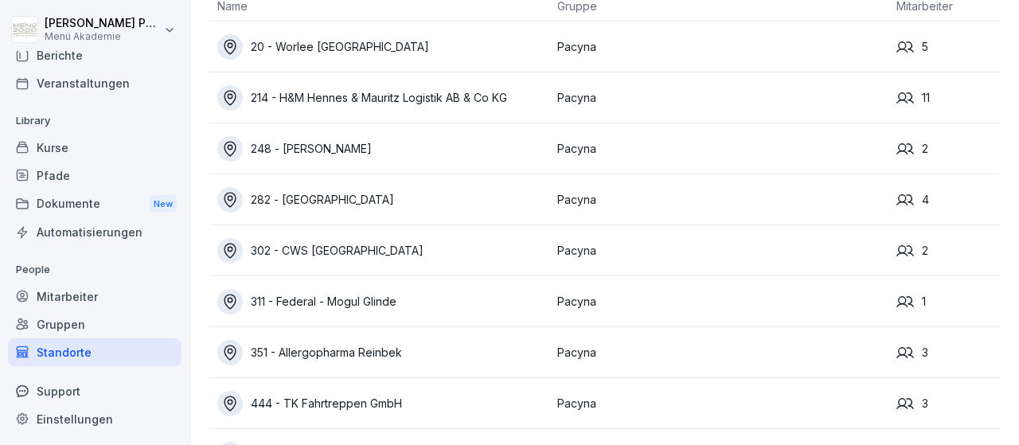
scroll to position [56, 0]
click at [385, 291] on div "311 - Federal - Mogul Glinde" at bounding box center [383, 301] width 332 height 25
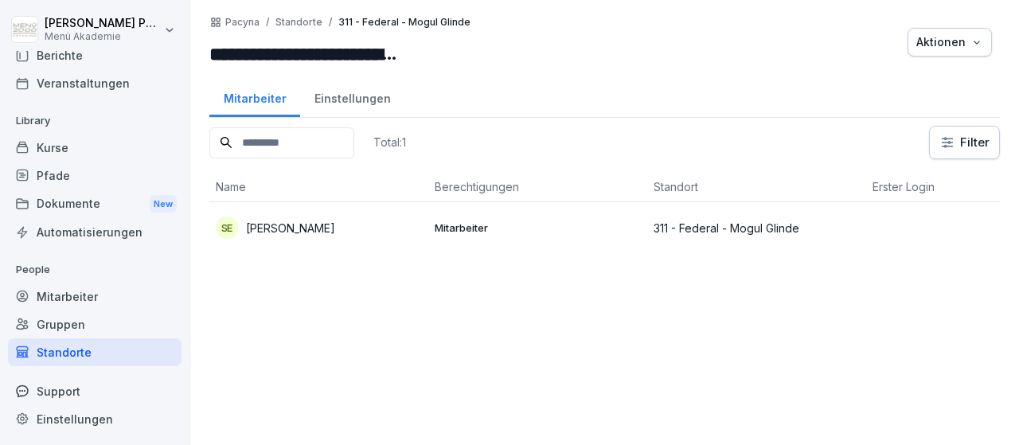
click at [319, 225] on p "[PERSON_NAME]" at bounding box center [290, 228] width 89 height 17
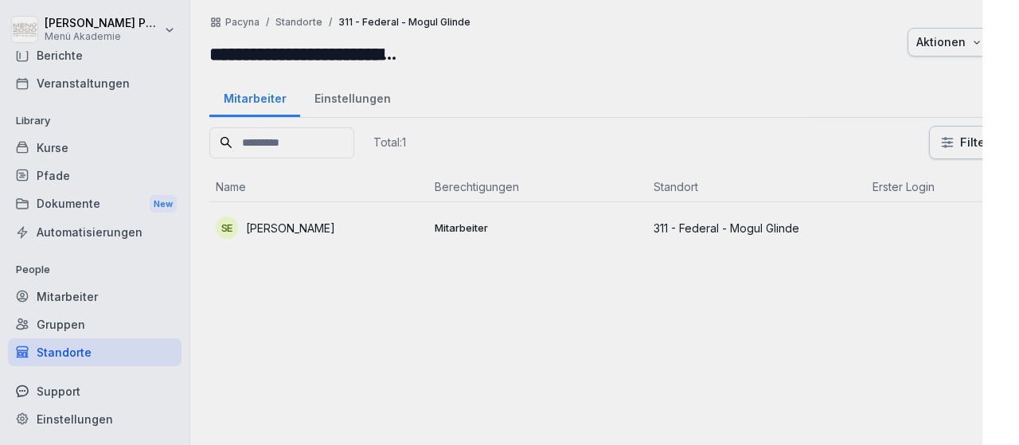
scroll to position [93, 0]
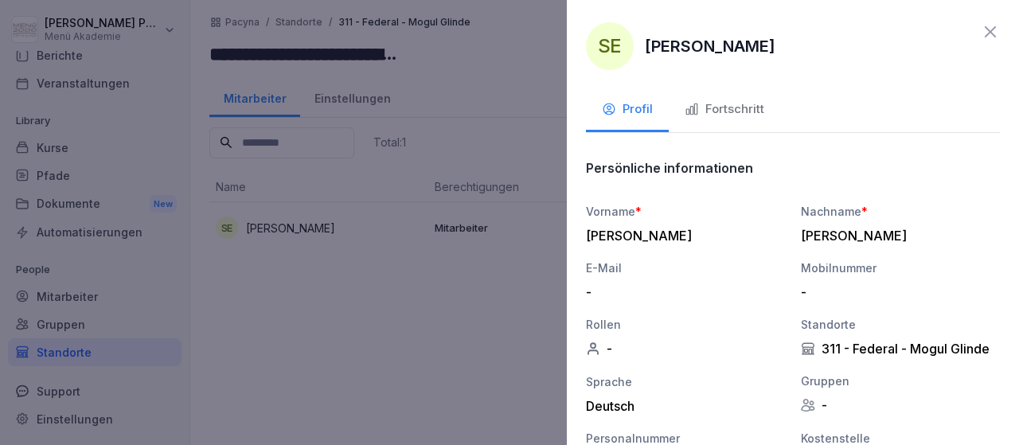
click at [745, 114] on div "Fortschritt" at bounding box center [725, 109] width 80 height 18
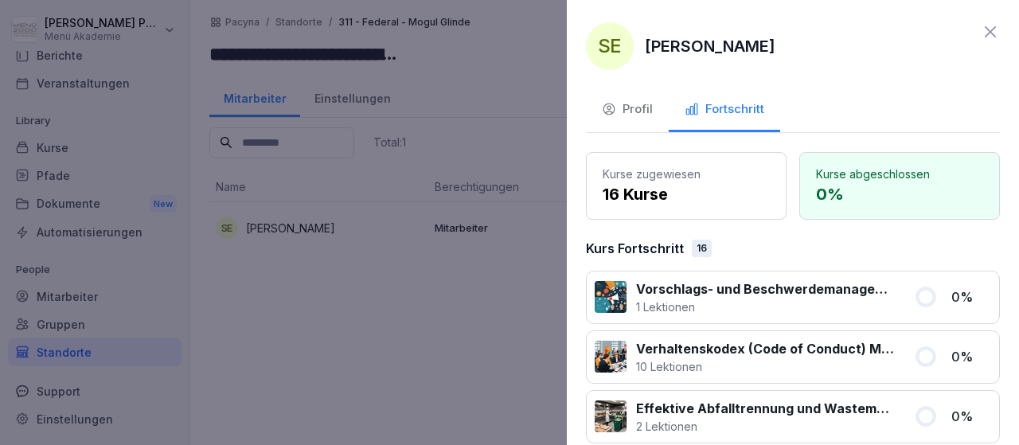
click at [989, 33] on icon at bounding box center [990, 31] width 11 height 11
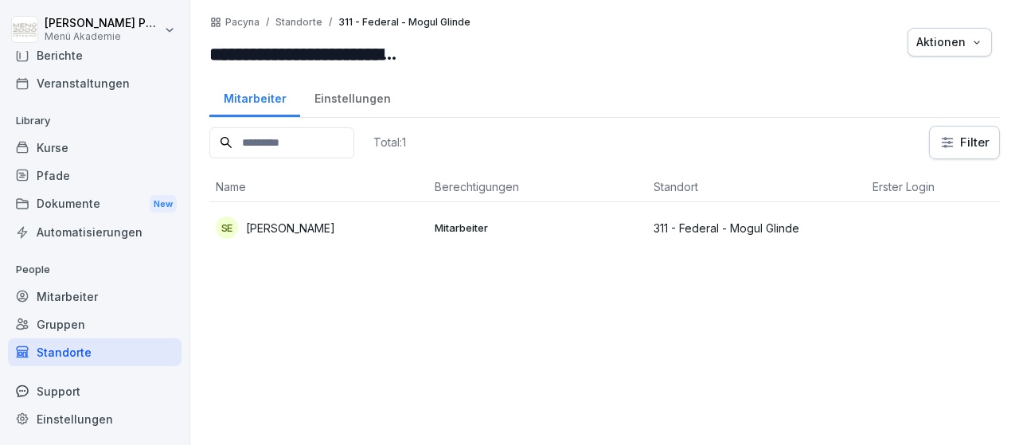
click at [68, 351] on div "Standorte" at bounding box center [95, 352] width 174 height 28
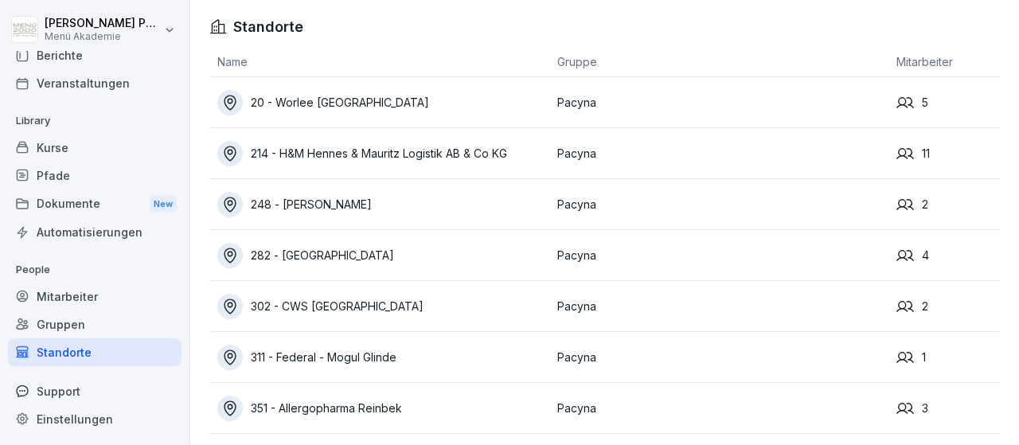
scroll to position [169, 0]
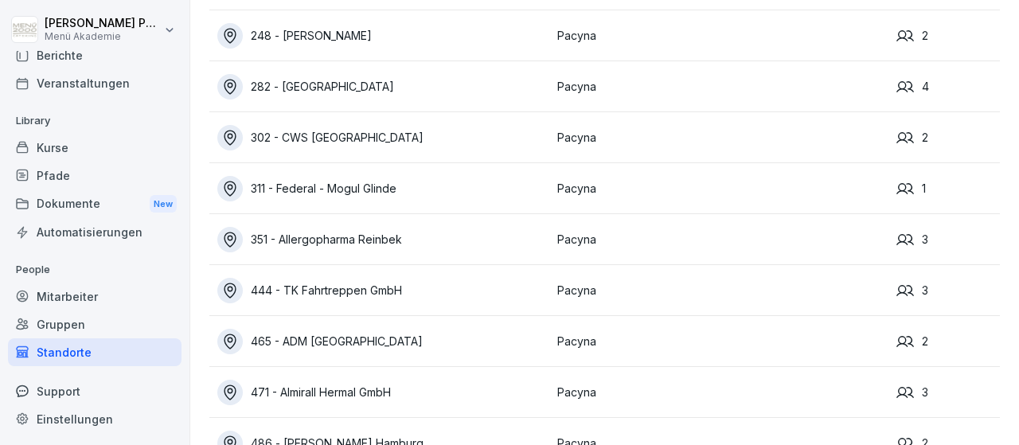
click at [358, 243] on div "351 - Allergopharma Reinbek" at bounding box center [383, 239] width 332 height 25
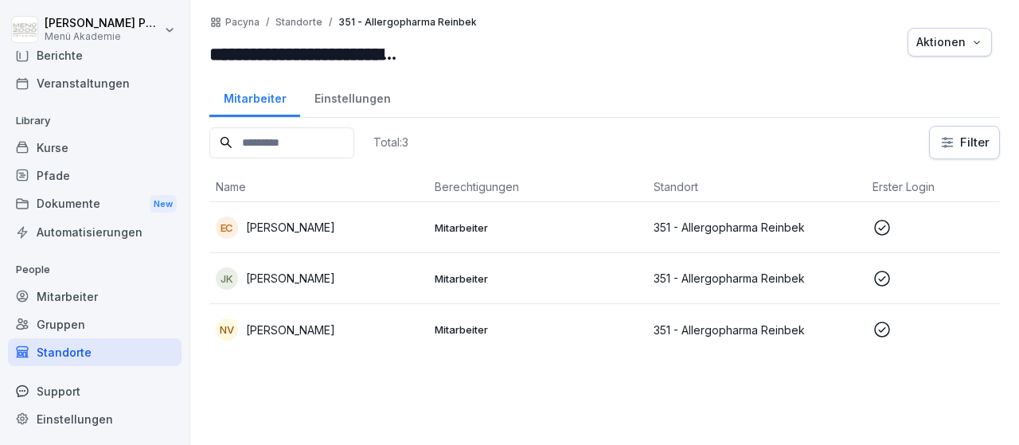
click at [324, 219] on div "EC [PERSON_NAME]" at bounding box center [319, 228] width 206 height 22
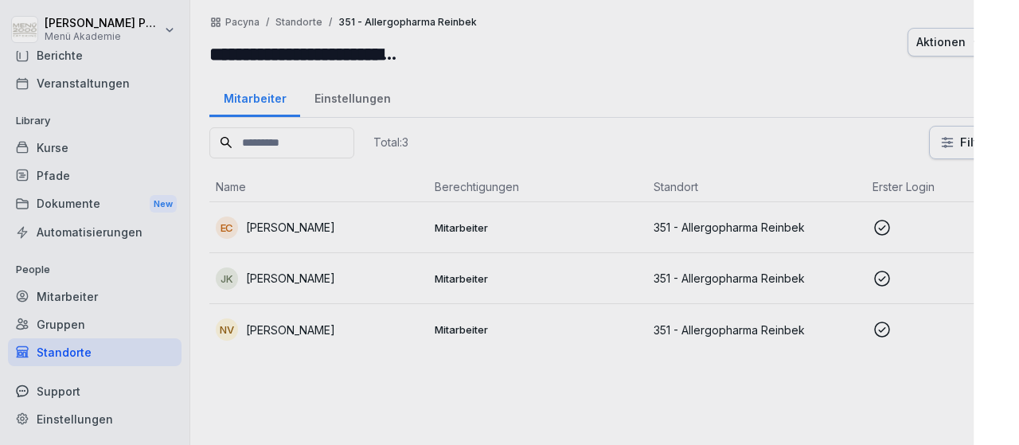
scroll to position [93, 0]
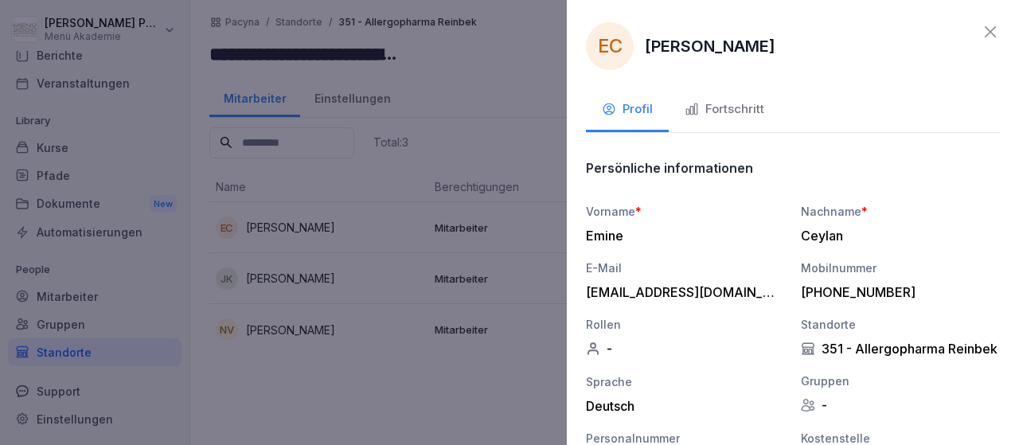
click at [719, 104] on div "Fortschritt" at bounding box center [725, 109] width 80 height 18
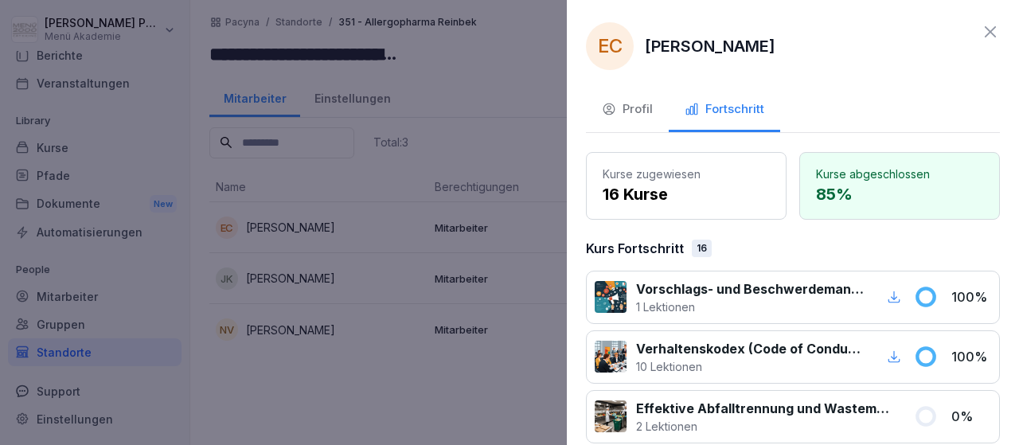
click at [993, 35] on icon at bounding box center [990, 31] width 19 height 19
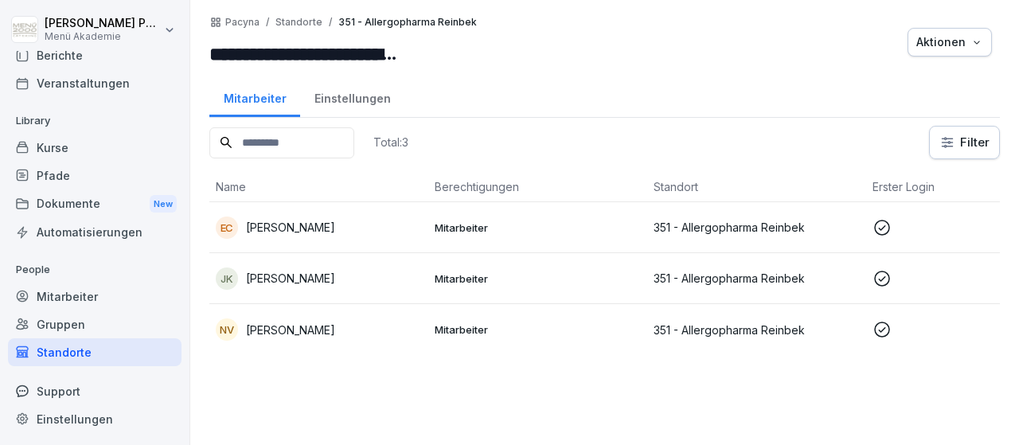
click at [335, 272] on p "[PERSON_NAME]" at bounding box center [290, 278] width 89 height 17
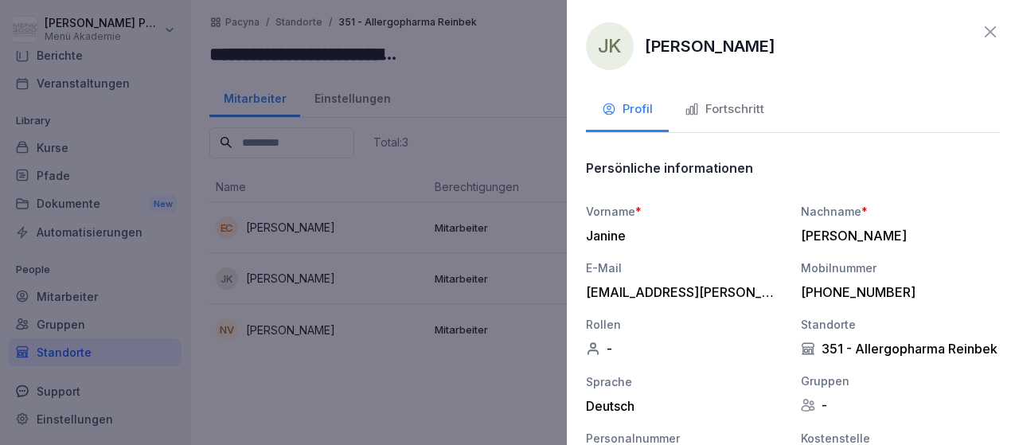
click at [735, 108] on div "Fortschritt" at bounding box center [725, 109] width 80 height 18
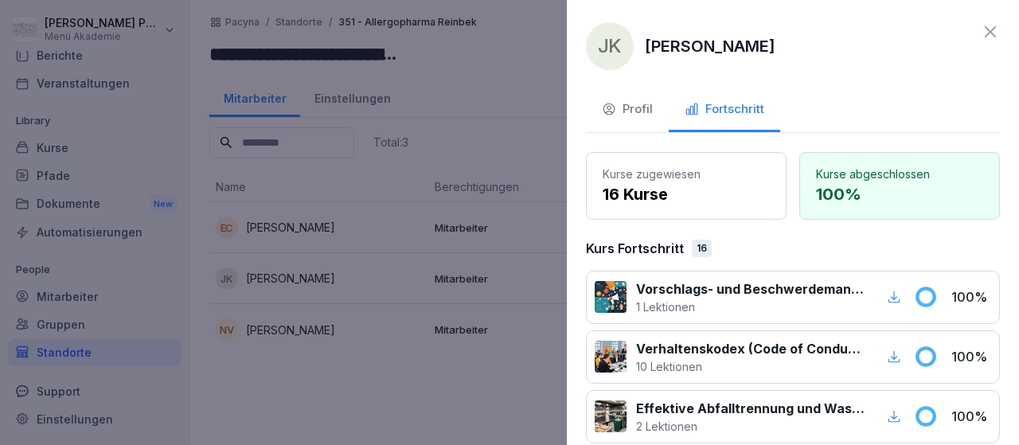
click at [988, 33] on icon at bounding box center [990, 31] width 11 height 11
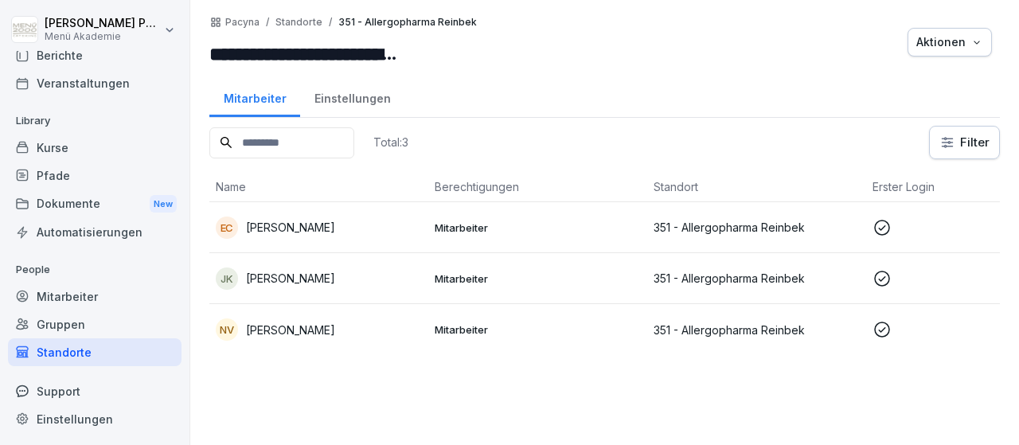
click at [66, 358] on div "Standorte" at bounding box center [95, 352] width 174 height 28
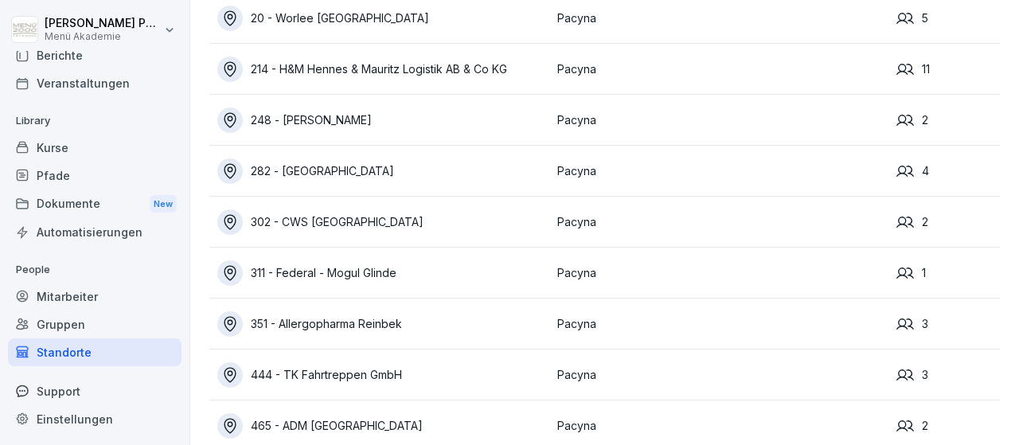
scroll to position [205, 0]
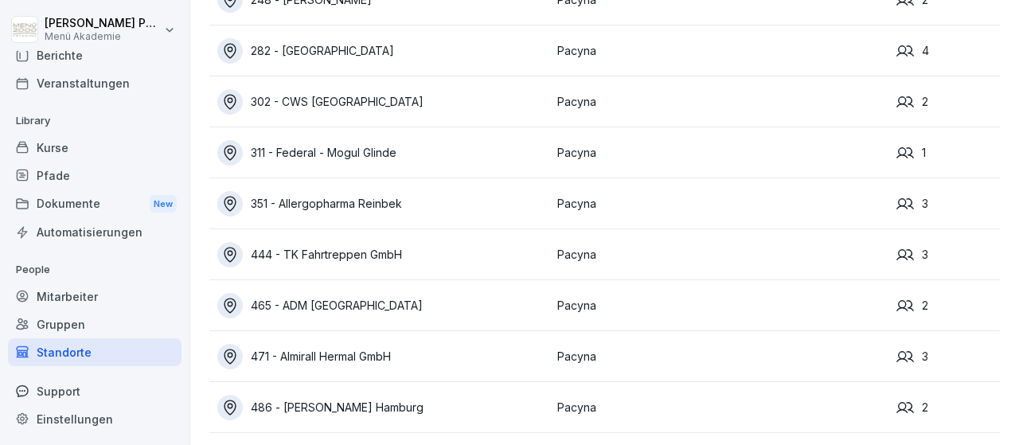
click at [392, 260] on div "444 - TK Fahrtreppen GmbH" at bounding box center [383, 254] width 332 height 25
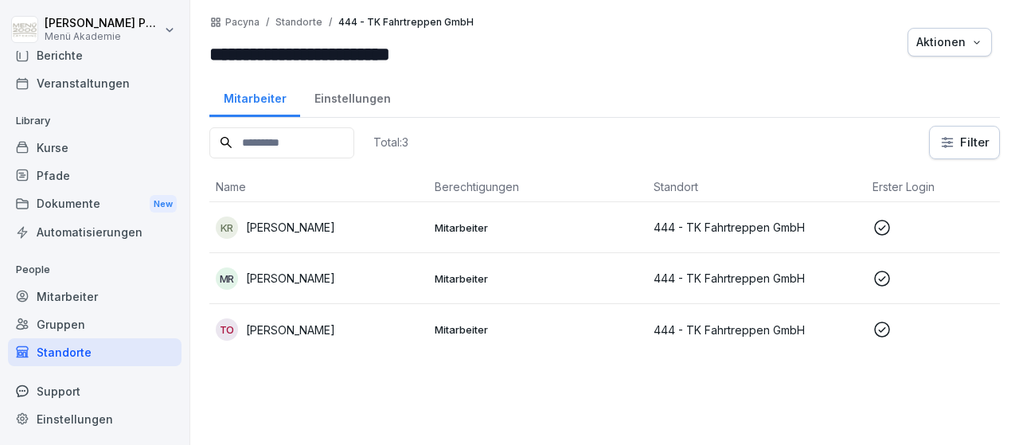
click at [334, 290] on td "MR [PERSON_NAME]" at bounding box center [318, 278] width 219 height 51
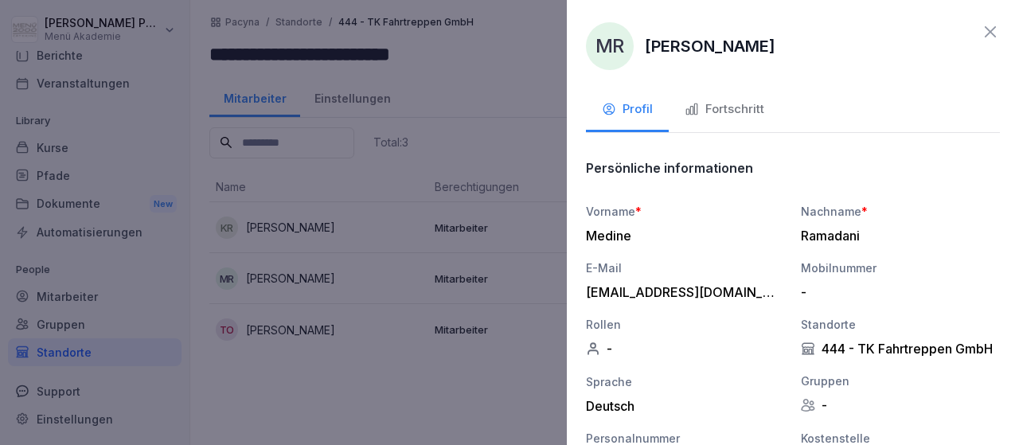
click at [695, 112] on icon "button" at bounding box center [692, 109] width 14 height 14
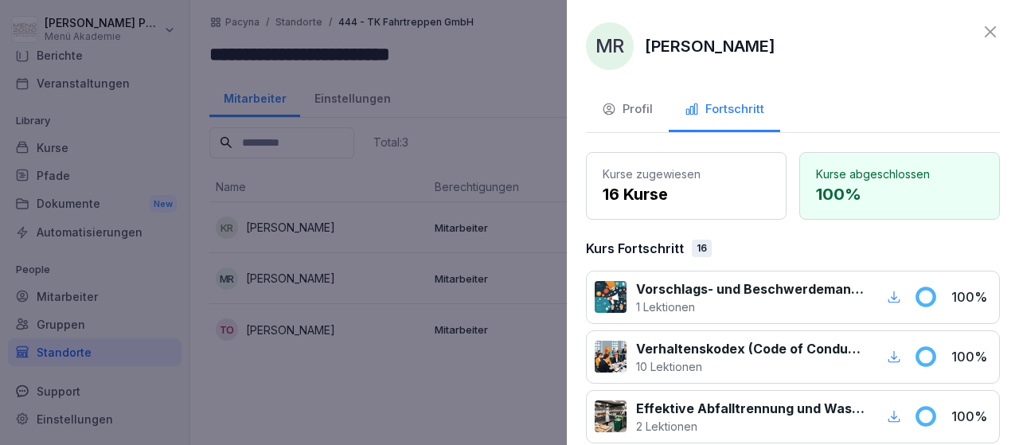
click at [995, 22] on div "MR [PERSON_NAME] Profil Fortschritt Kurse zugewiesen 16 Kurse Kurse abgeschloss…" at bounding box center [793, 222] width 452 height 445
click at [993, 28] on icon at bounding box center [990, 31] width 19 height 19
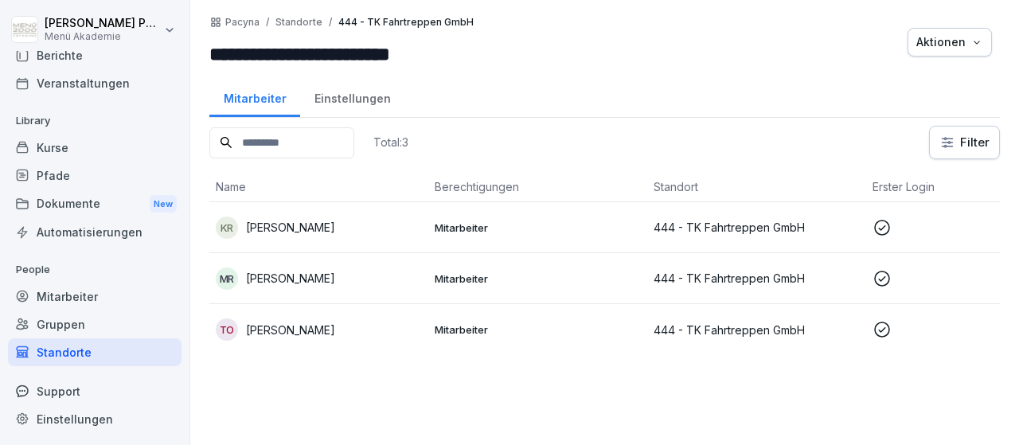
click at [291, 227] on p "[PERSON_NAME]" at bounding box center [290, 227] width 89 height 17
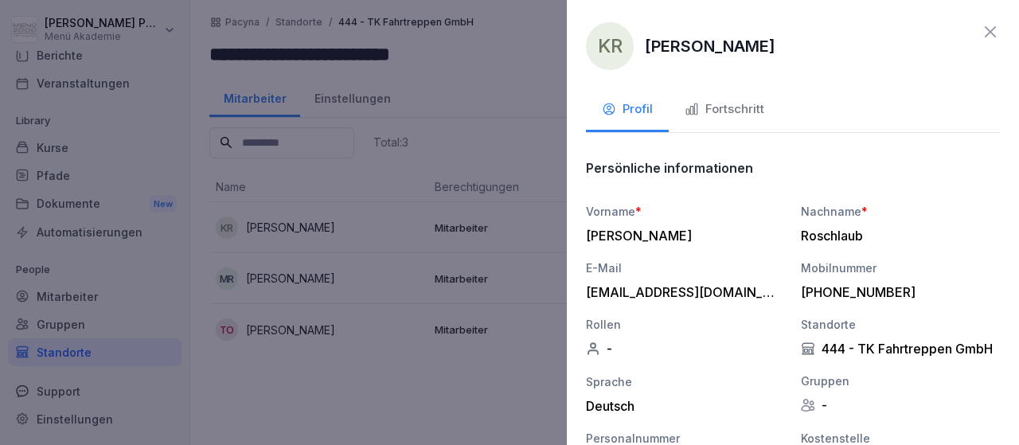
click at [698, 115] on icon "button" at bounding box center [692, 109] width 14 height 14
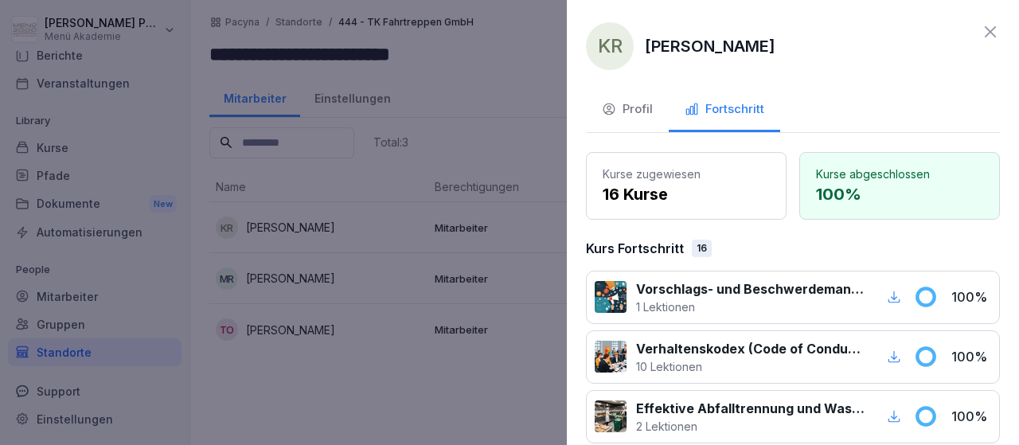
click at [989, 37] on icon at bounding box center [990, 31] width 19 height 19
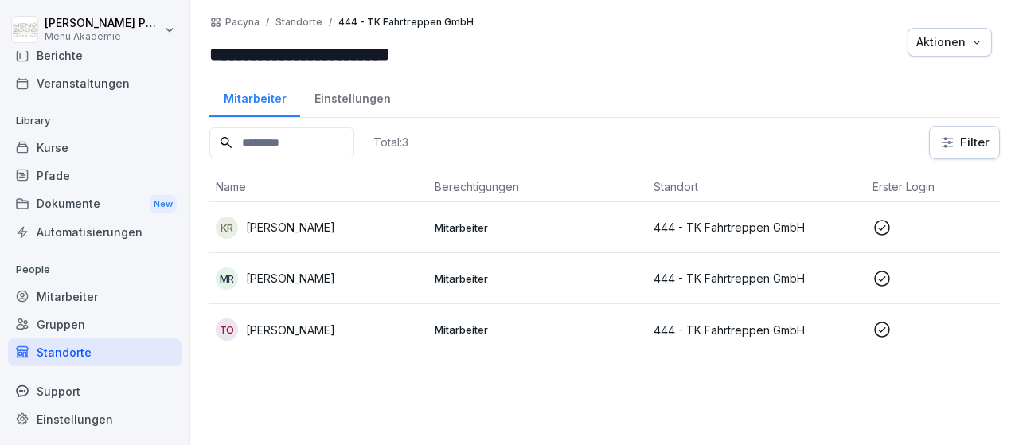
click at [303, 324] on p "[PERSON_NAME]" at bounding box center [290, 330] width 89 height 17
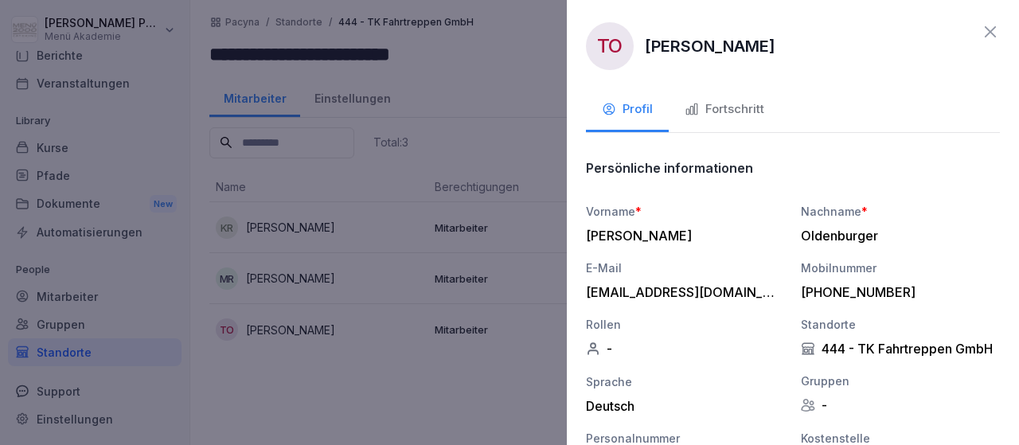
click at [718, 106] on div "Fortschritt" at bounding box center [725, 109] width 80 height 18
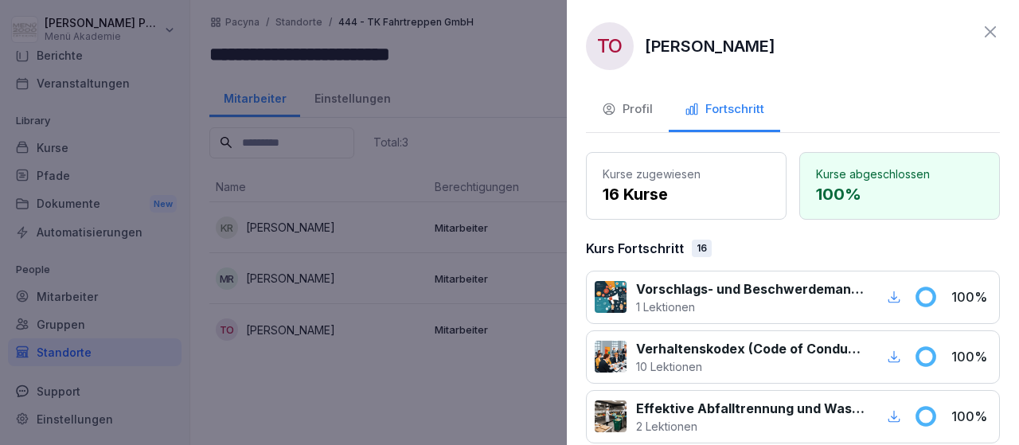
click at [992, 33] on icon at bounding box center [990, 31] width 11 height 11
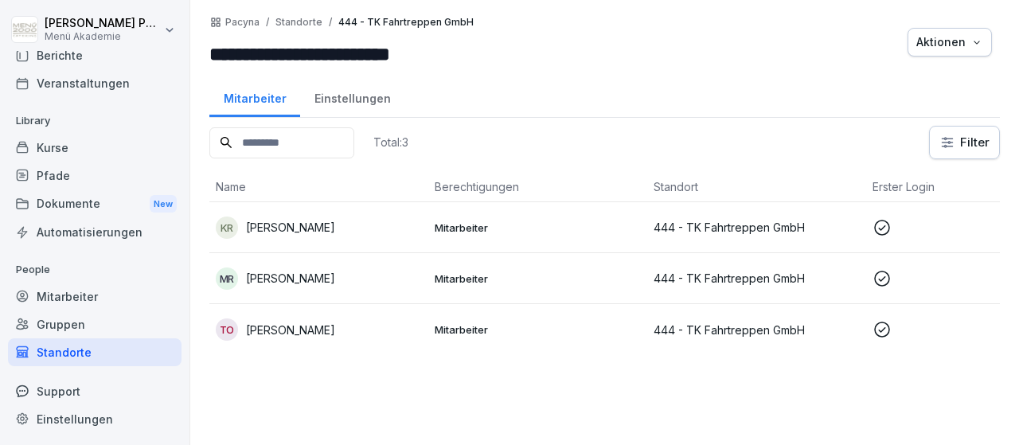
click at [30, 350] on div "Standorte" at bounding box center [95, 352] width 174 height 28
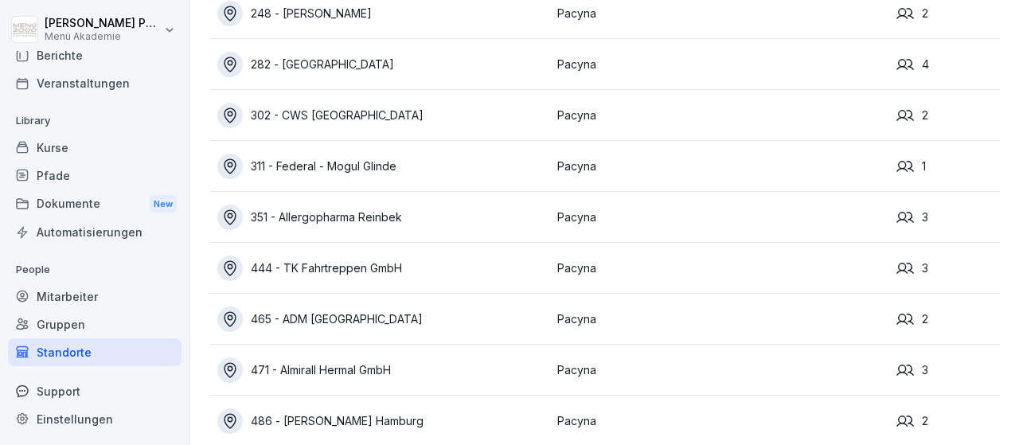
scroll to position [205, 0]
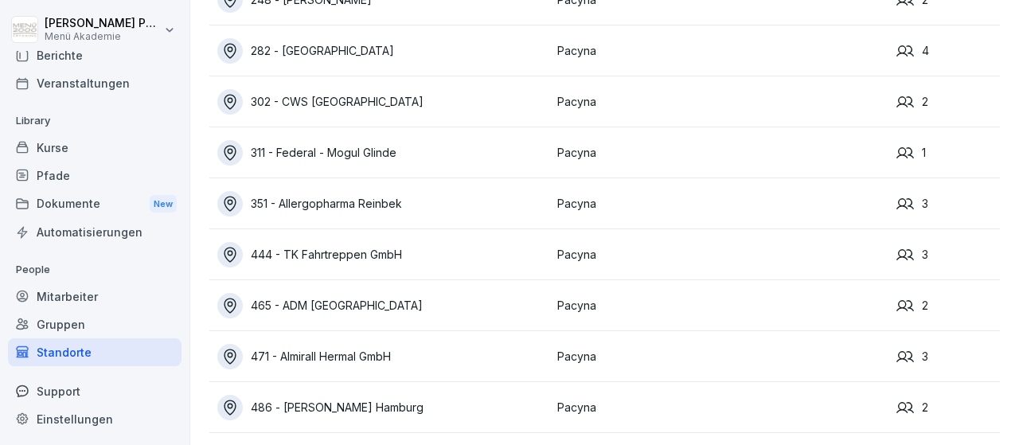
click at [361, 307] on div "465 - ADM [GEOGRAPHIC_DATA]" at bounding box center [383, 305] width 332 height 25
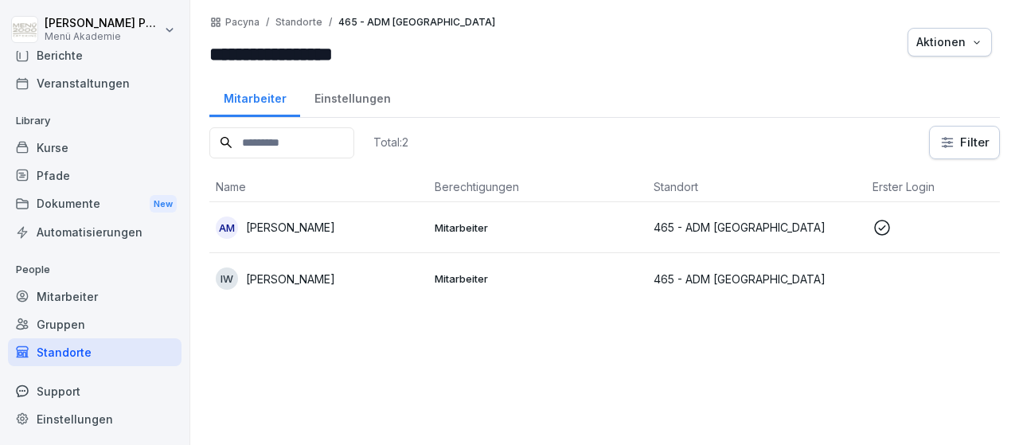
click at [463, 225] on p "Mitarbeiter" at bounding box center [538, 228] width 206 height 14
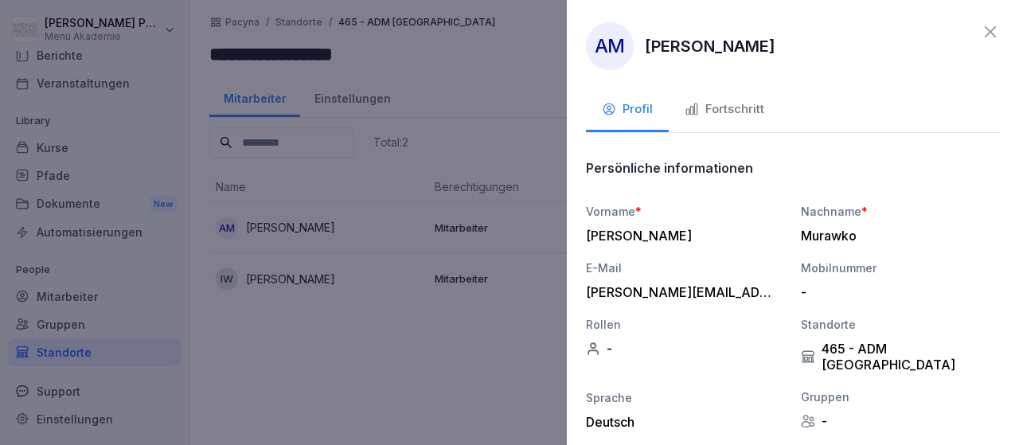
click at [721, 101] on div "Fortschritt" at bounding box center [725, 109] width 80 height 18
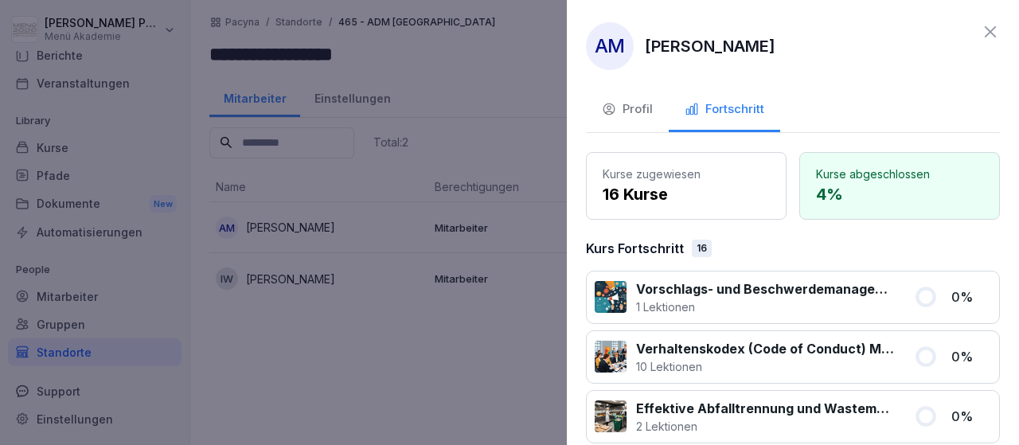
click at [990, 33] on icon at bounding box center [990, 31] width 11 height 11
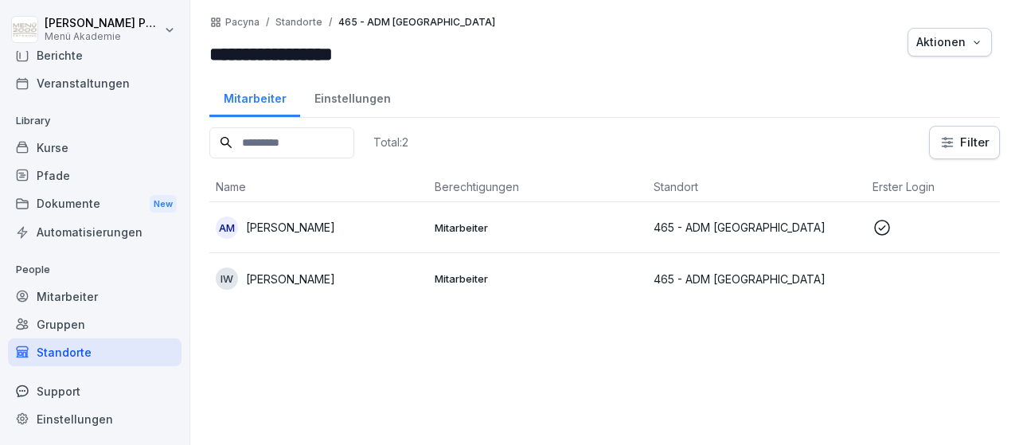
click at [47, 356] on div "Standorte" at bounding box center [95, 352] width 174 height 28
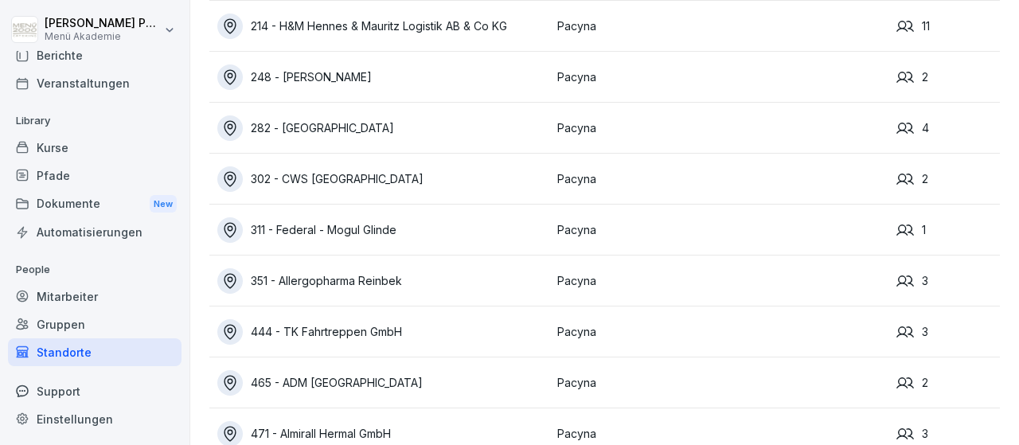
scroll to position [205, 0]
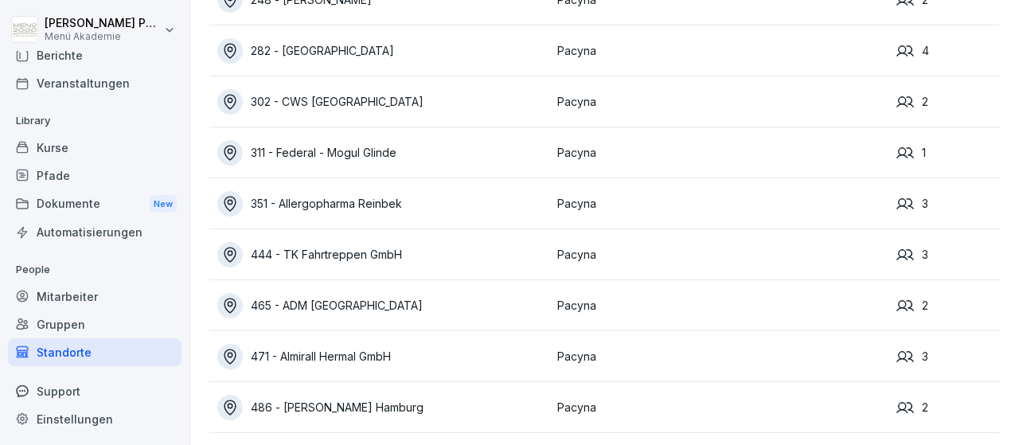
click at [303, 352] on div "471 - Almirall Hermal GmbH" at bounding box center [383, 356] width 332 height 25
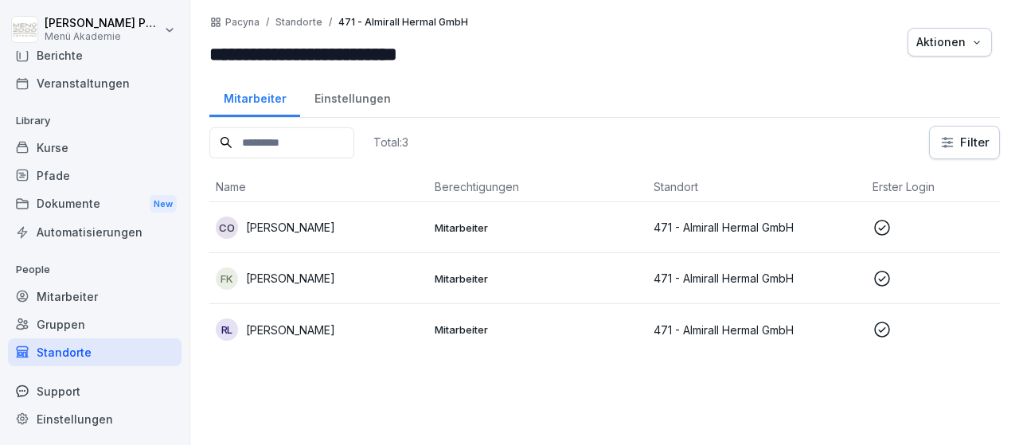
click at [319, 225] on p "[PERSON_NAME]" at bounding box center [290, 227] width 89 height 17
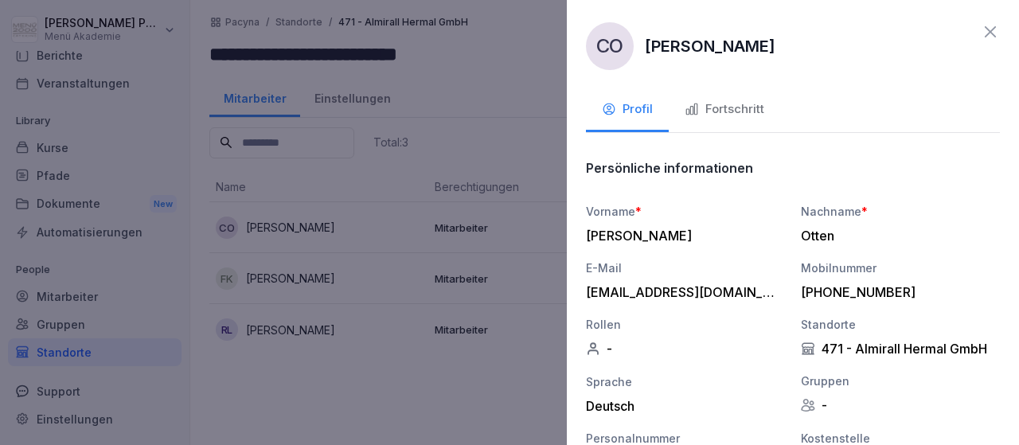
click at [722, 111] on div "Fortschritt" at bounding box center [725, 109] width 80 height 18
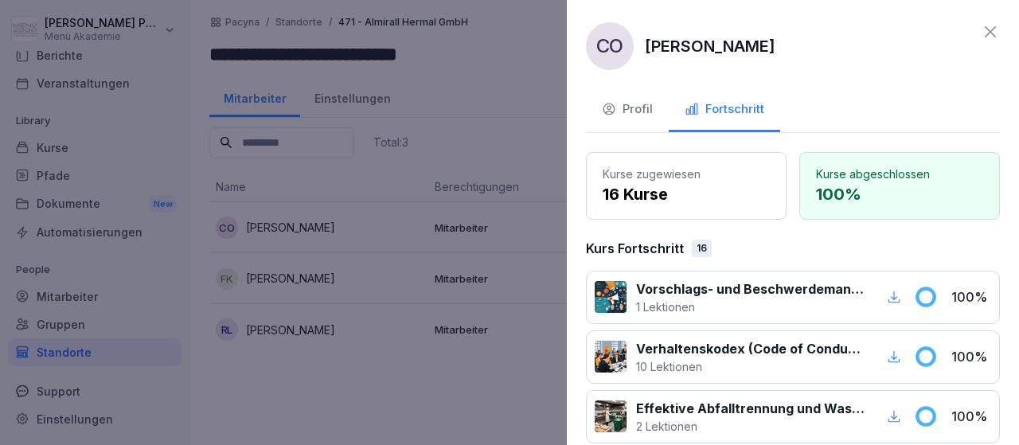
click at [991, 27] on icon at bounding box center [990, 31] width 19 height 19
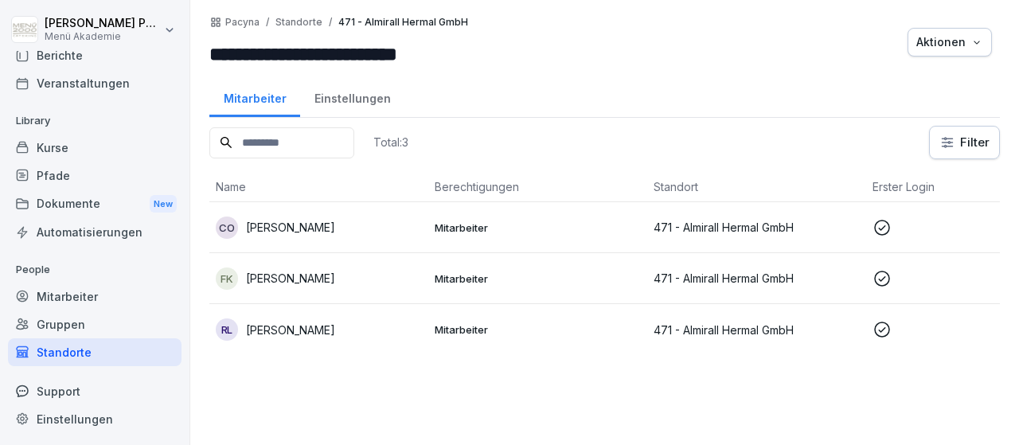
click at [318, 268] on div "FK [PERSON_NAME]" at bounding box center [319, 279] width 206 height 22
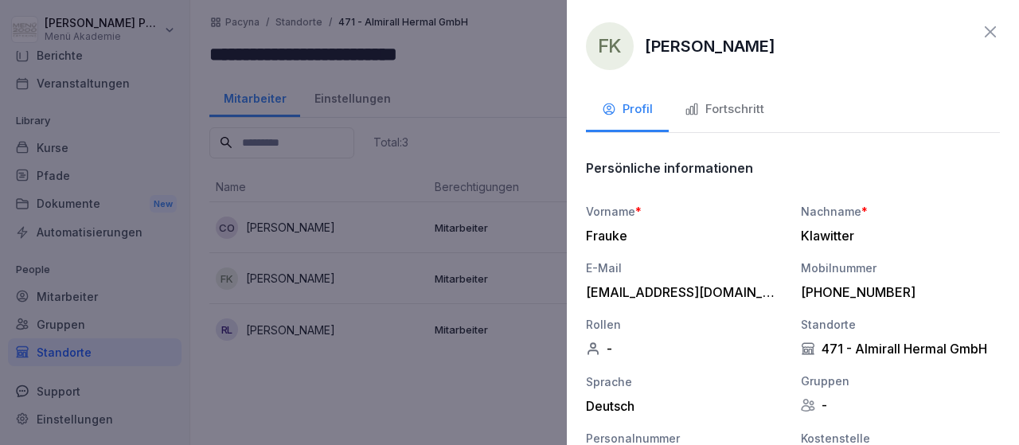
click at [706, 111] on div "Fortschritt" at bounding box center [725, 109] width 80 height 18
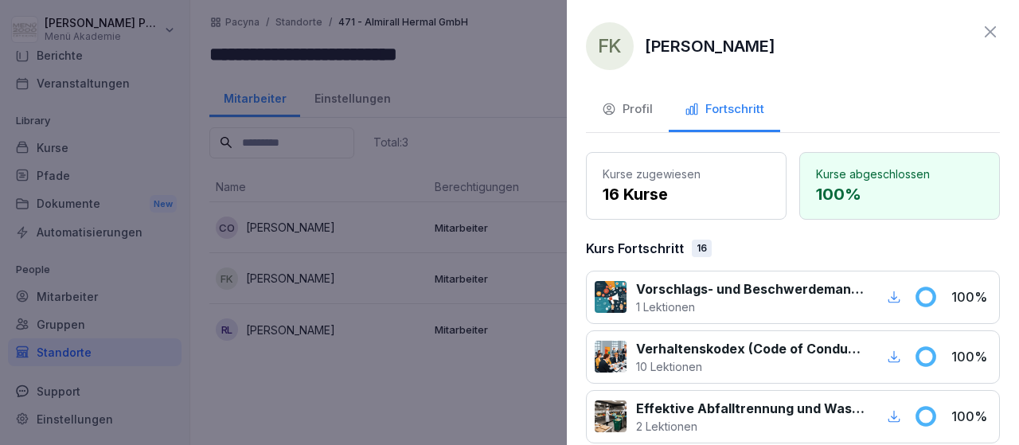
click at [993, 28] on icon at bounding box center [990, 31] width 19 height 19
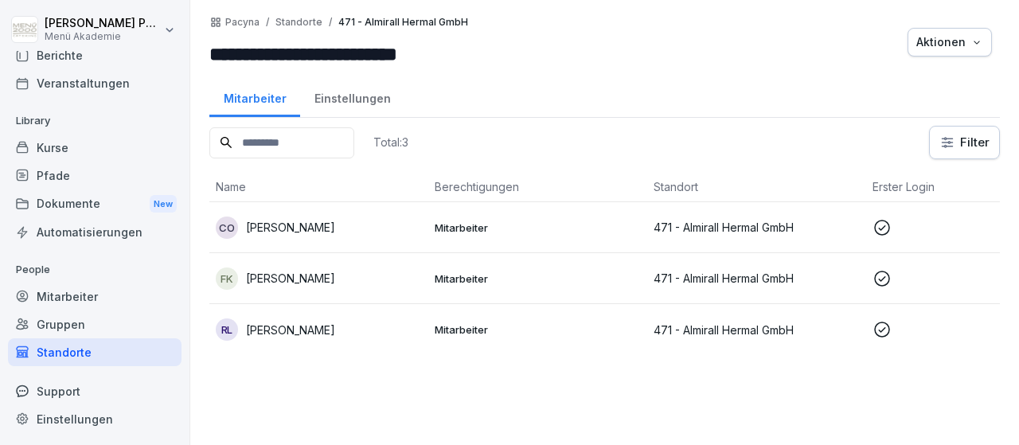
click at [283, 324] on p "[PERSON_NAME]" at bounding box center [290, 330] width 89 height 17
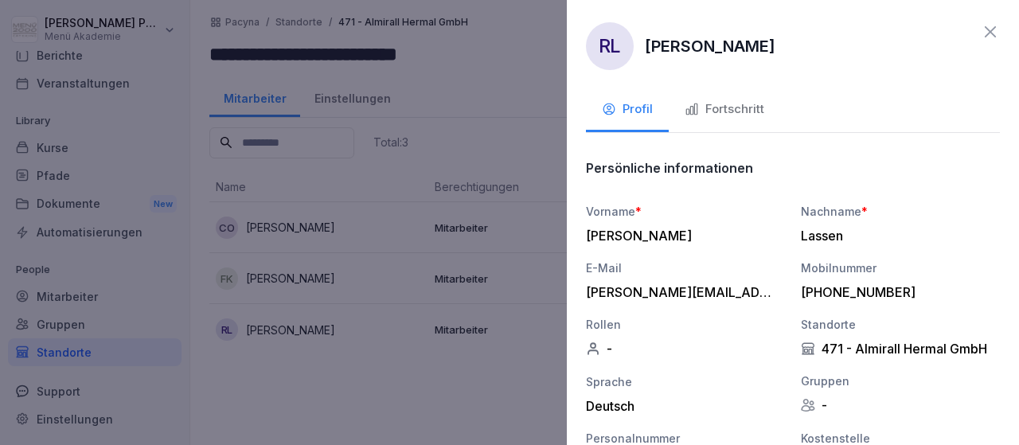
click at [728, 105] on div "Fortschritt" at bounding box center [725, 109] width 80 height 18
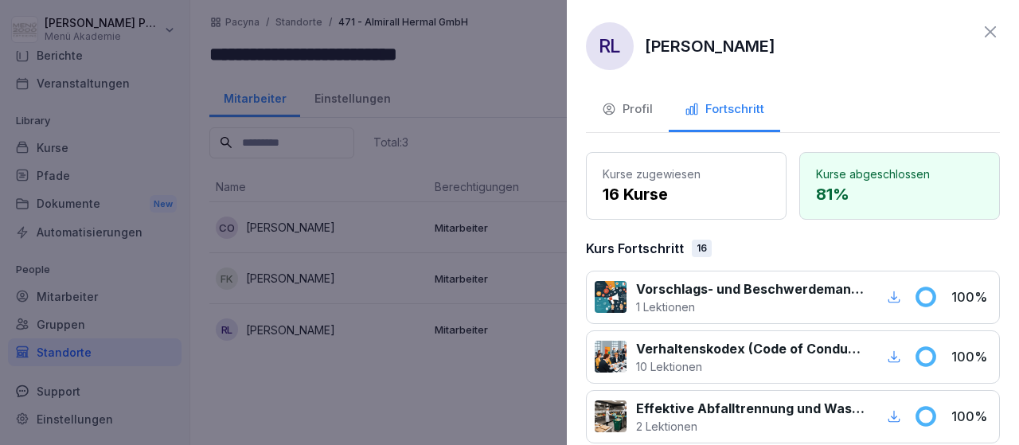
click at [993, 28] on icon at bounding box center [990, 31] width 19 height 19
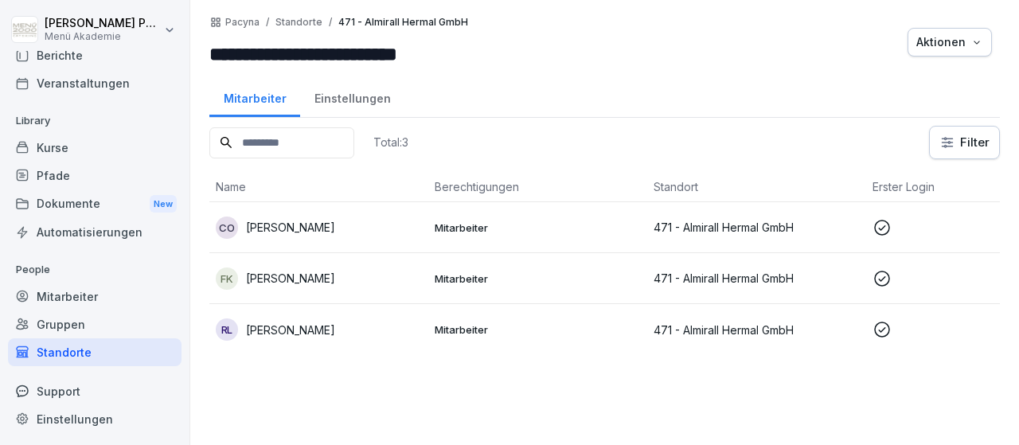
click at [45, 356] on div "Standorte" at bounding box center [95, 352] width 174 height 28
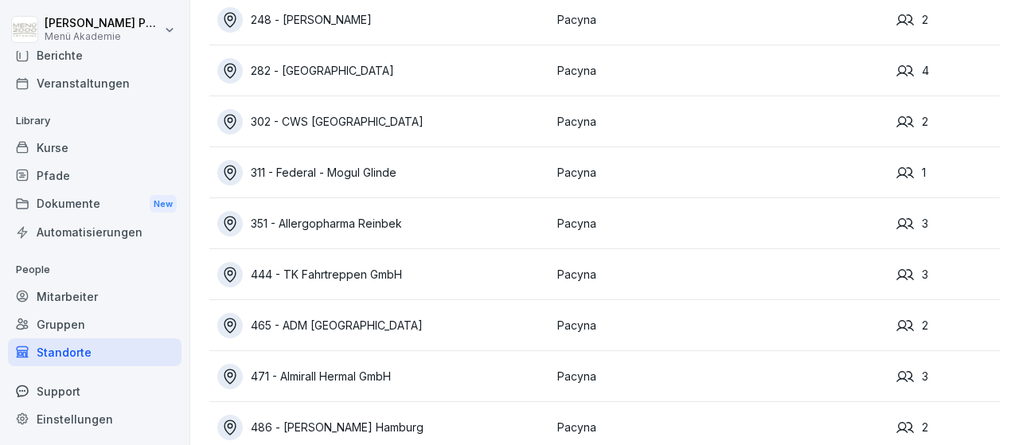
scroll to position [205, 0]
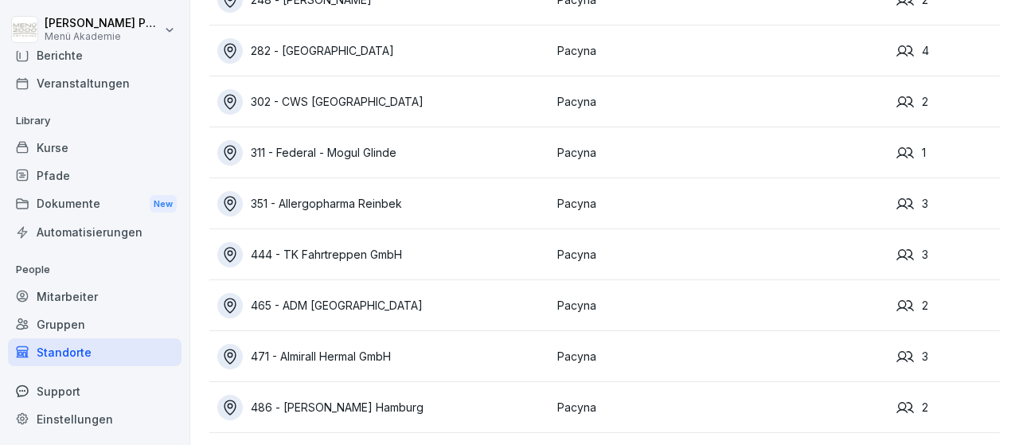
click at [357, 416] on div "486 - [PERSON_NAME] Hamburg" at bounding box center [383, 407] width 332 height 25
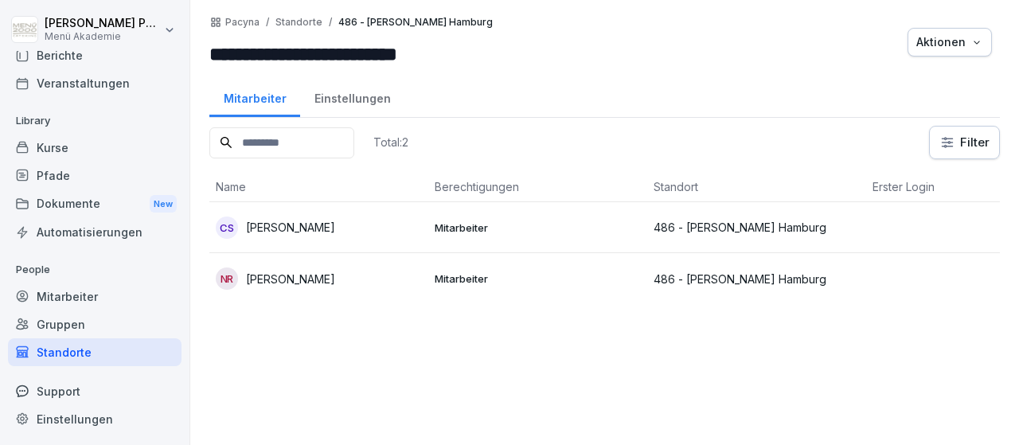
click at [318, 232] on p "[PERSON_NAME]" at bounding box center [290, 227] width 89 height 17
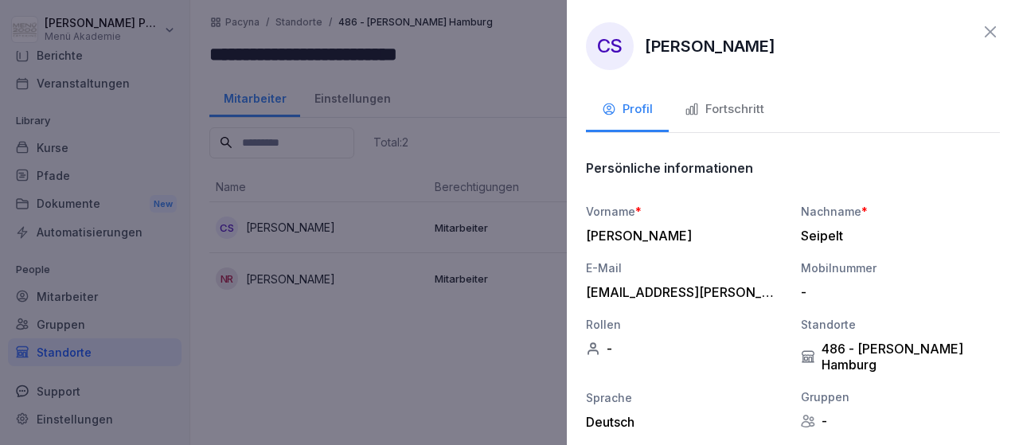
click at [738, 106] on div "Fortschritt" at bounding box center [725, 109] width 80 height 18
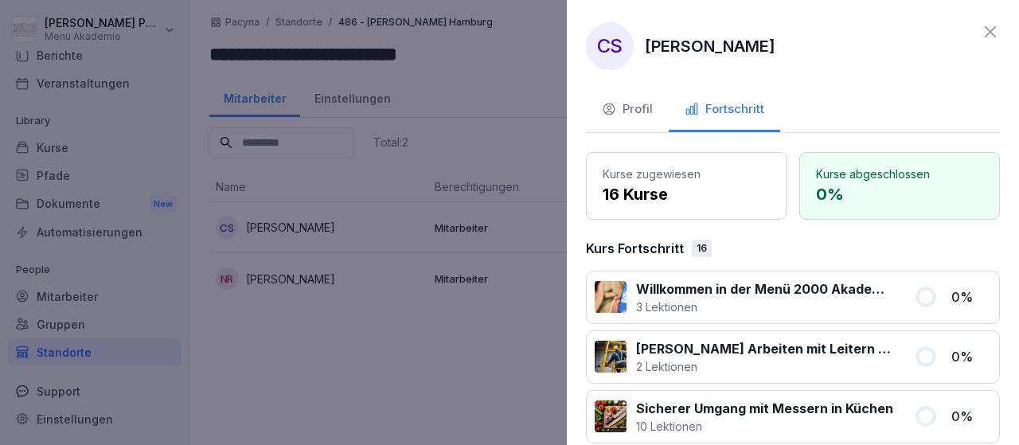
click at [987, 35] on icon at bounding box center [990, 31] width 11 height 11
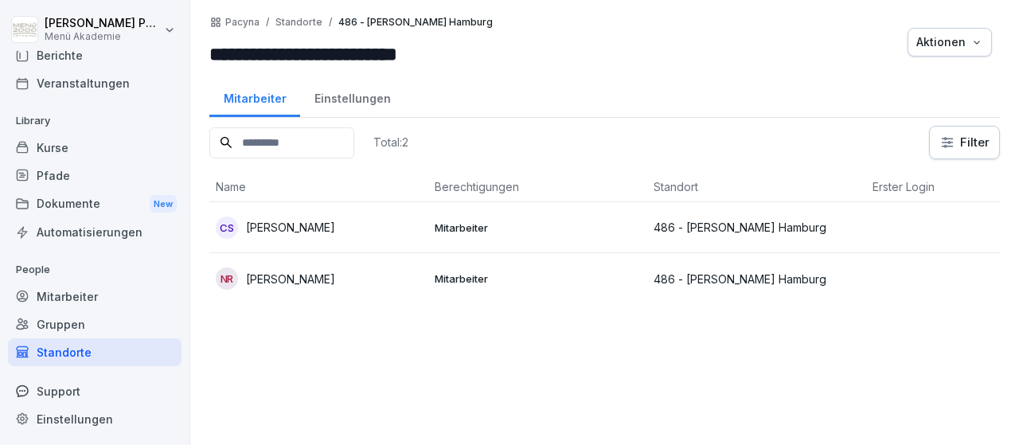
click at [264, 272] on p "[PERSON_NAME]" at bounding box center [290, 279] width 89 height 17
click at [264, 272] on div at bounding box center [509, 222] width 1019 height 445
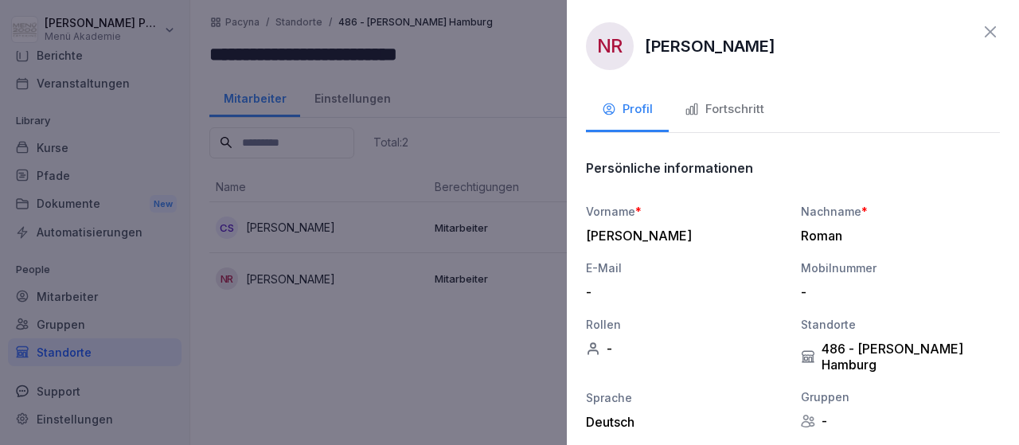
click at [720, 110] on div "Fortschritt" at bounding box center [725, 109] width 80 height 18
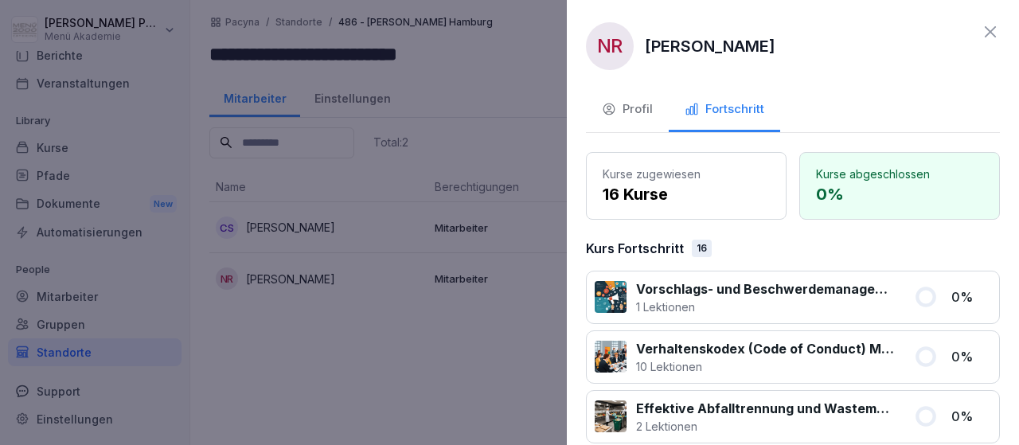
click at [992, 33] on icon at bounding box center [990, 31] width 19 height 19
